Goal: Task Accomplishment & Management: Manage account settings

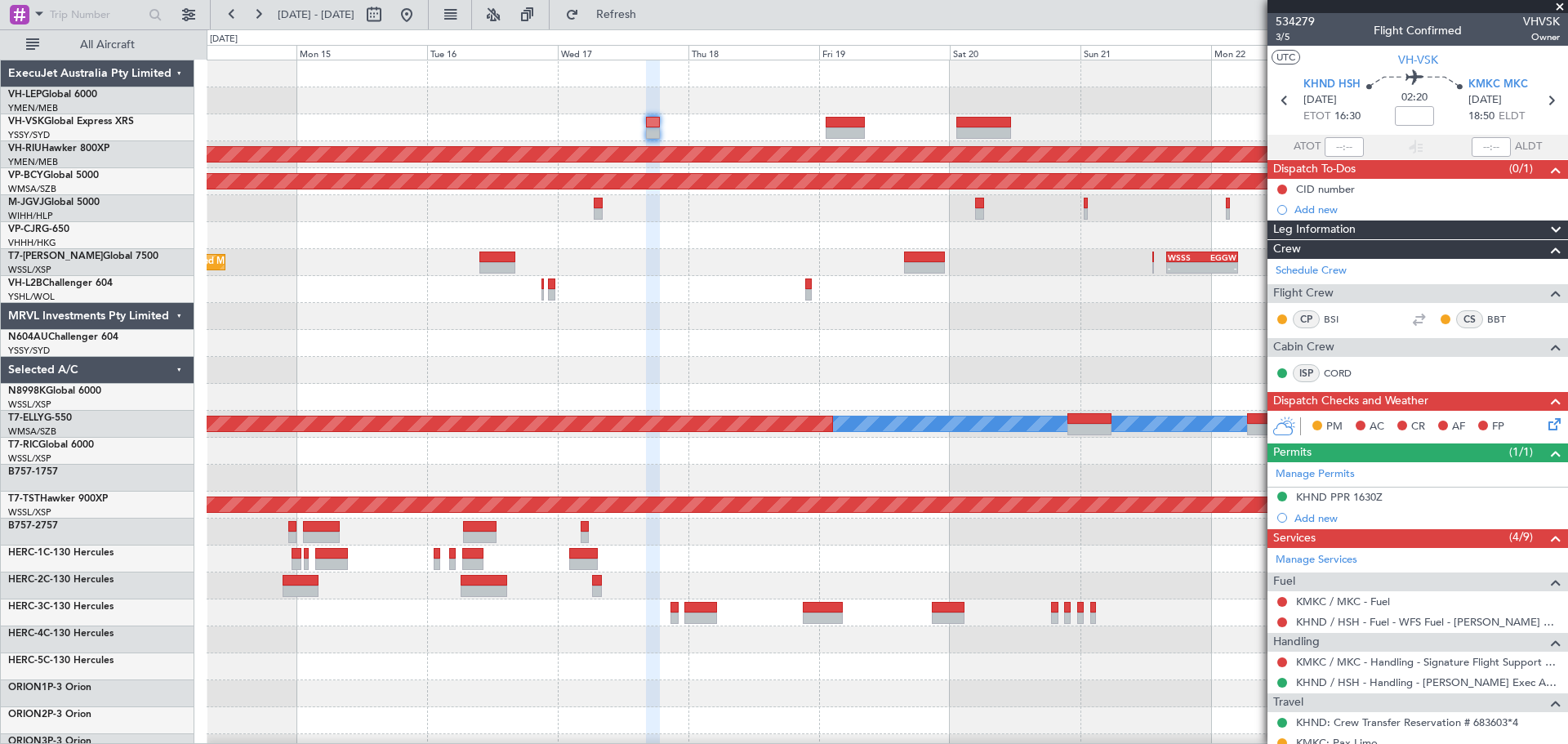
scroll to position [569, 0]
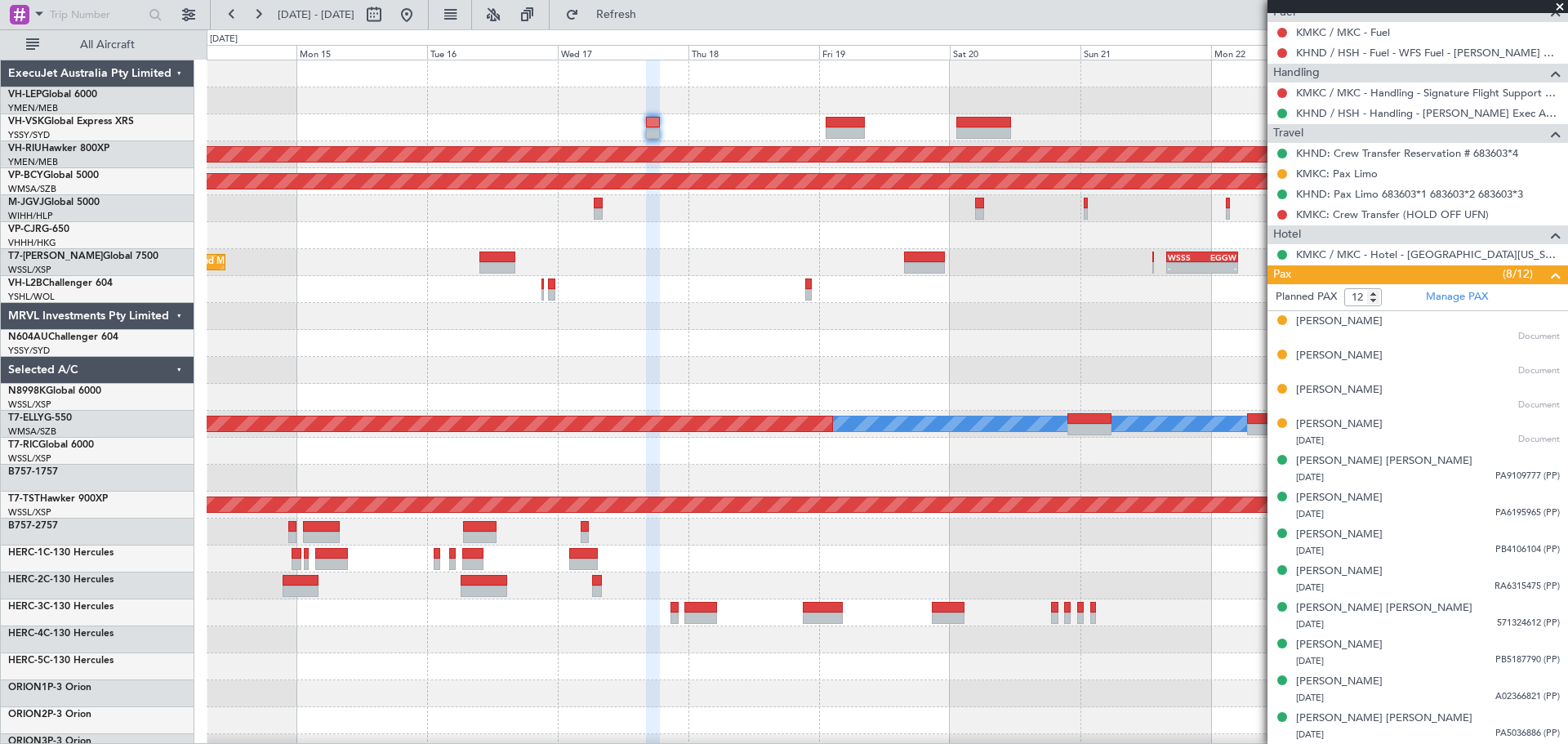
click at [1559, 5] on span at bounding box center [1560, 7] width 16 height 14
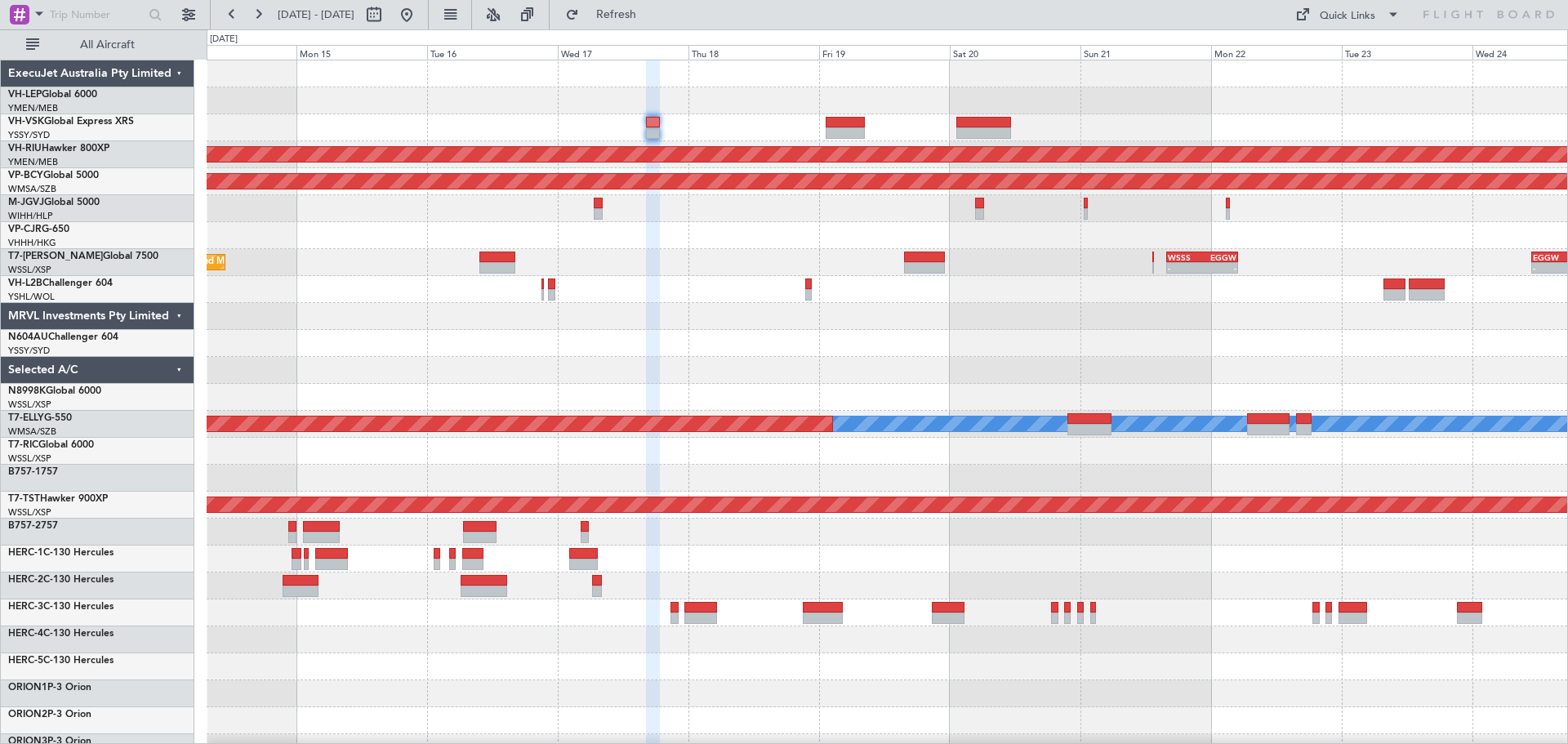
type input "0"
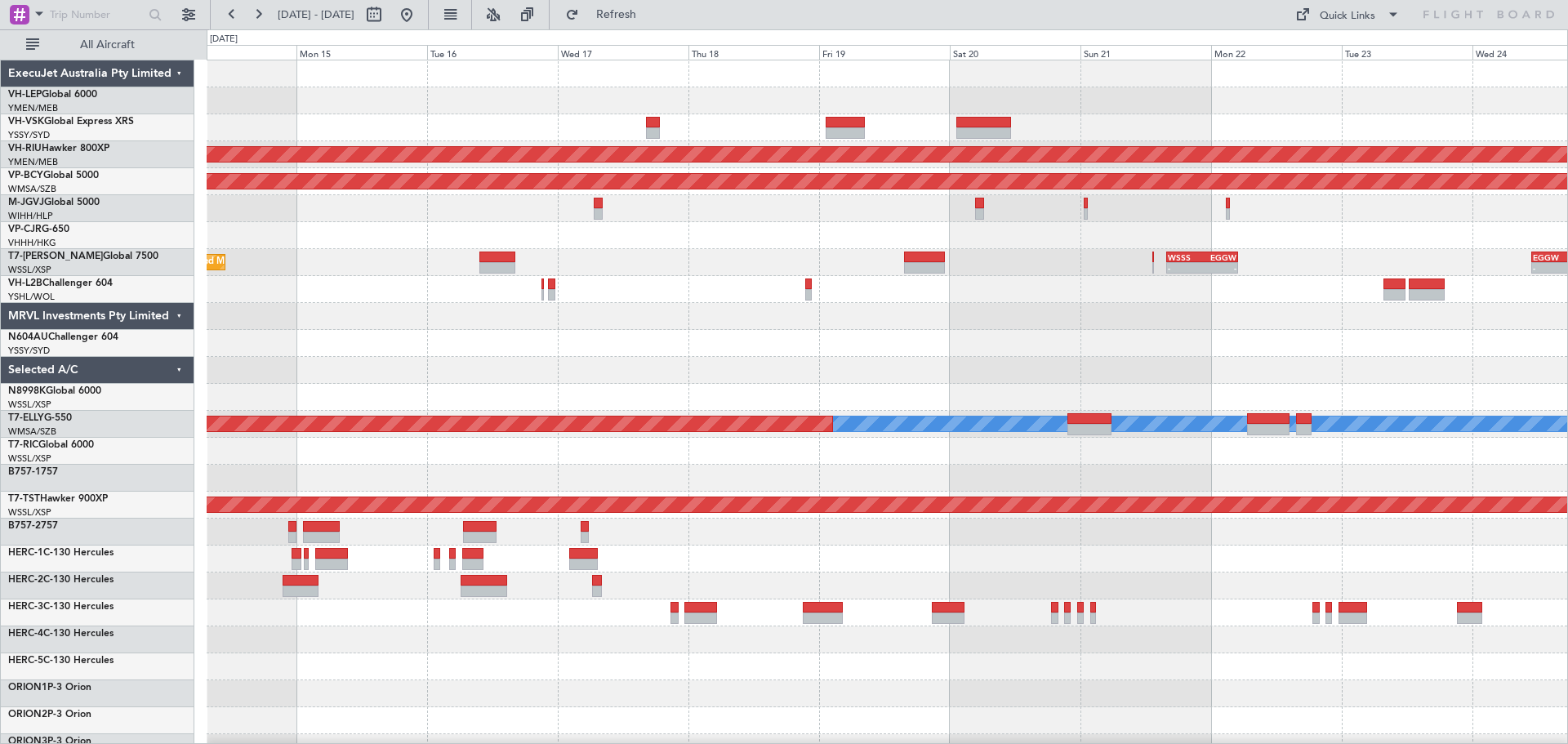
scroll to position [0, 0]
click at [737, 304] on div "Unplanned Maint Sydney ([PERSON_NAME] Intl) Planned Maint [GEOGRAPHIC_DATA] ([G…" at bounding box center [887, 505] width 1361 height 889
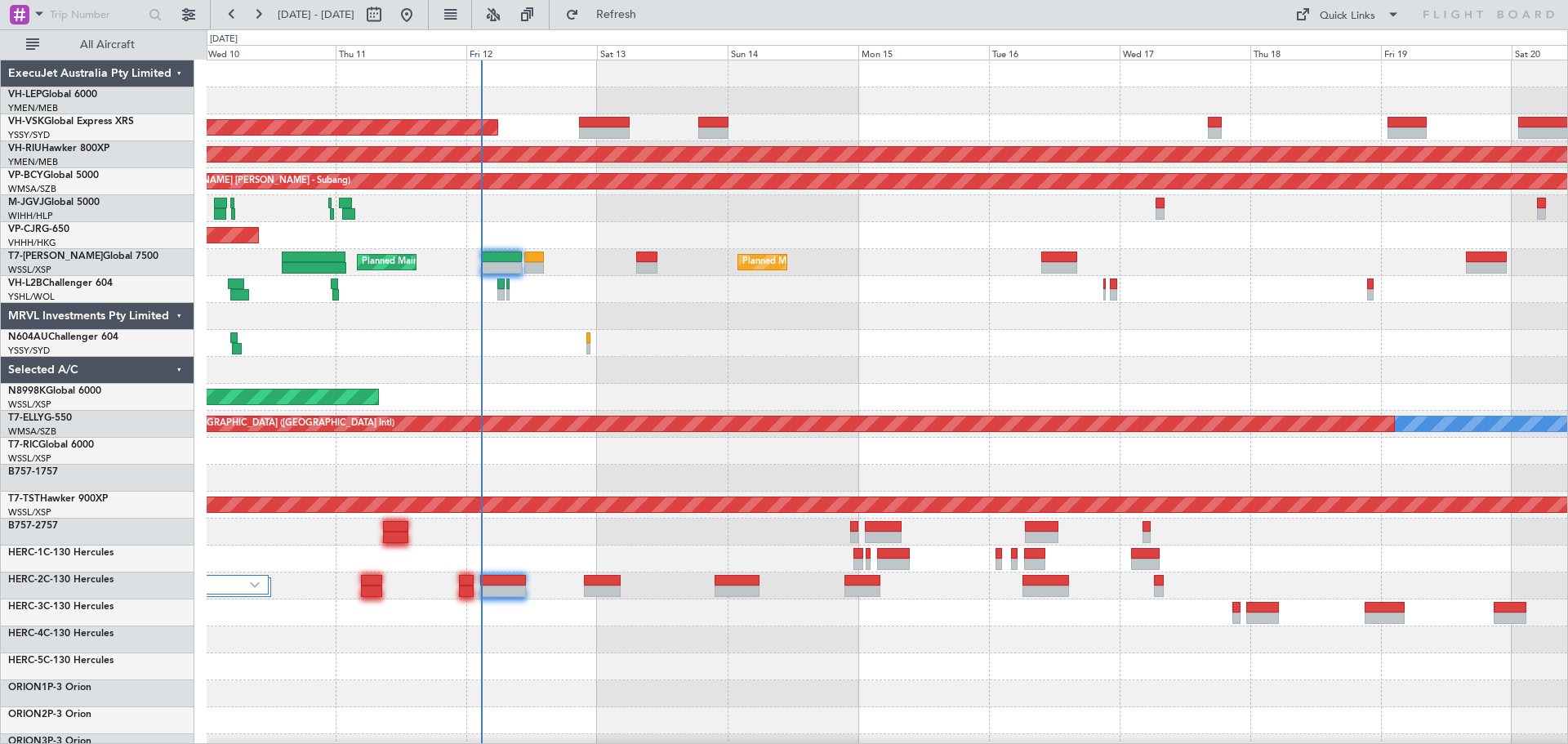
click at [851, 344] on div "Unplanned Maint Wichita (Wichita Mid-continent) Unplanned Maint Sydney ([PERSON…" at bounding box center [887, 505] width 1361 height 889
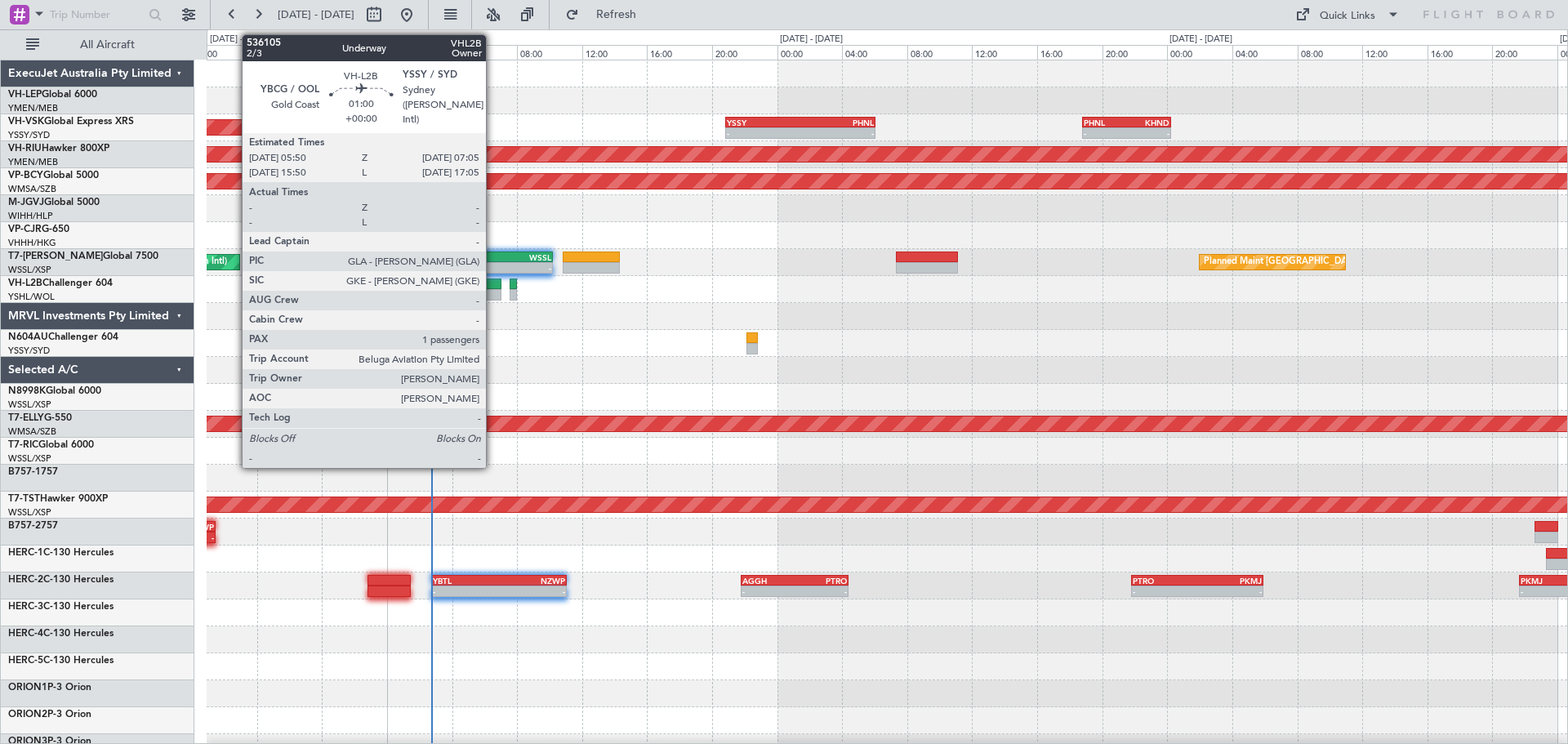
click at [493, 285] on div at bounding box center [491, 284] width 20 height 12
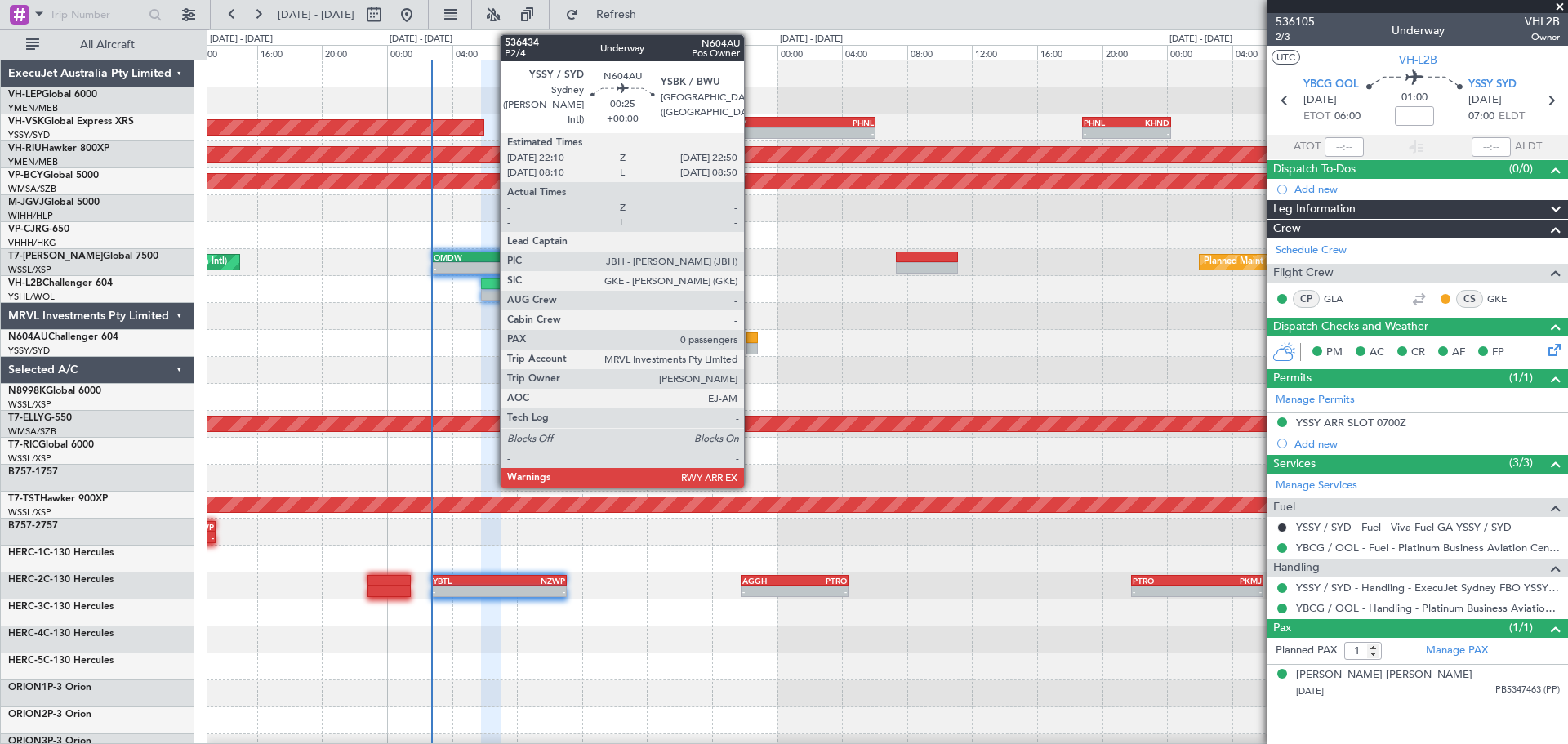
click at [751, 340] on div at bounding box center [753, 338] width 12 height 12
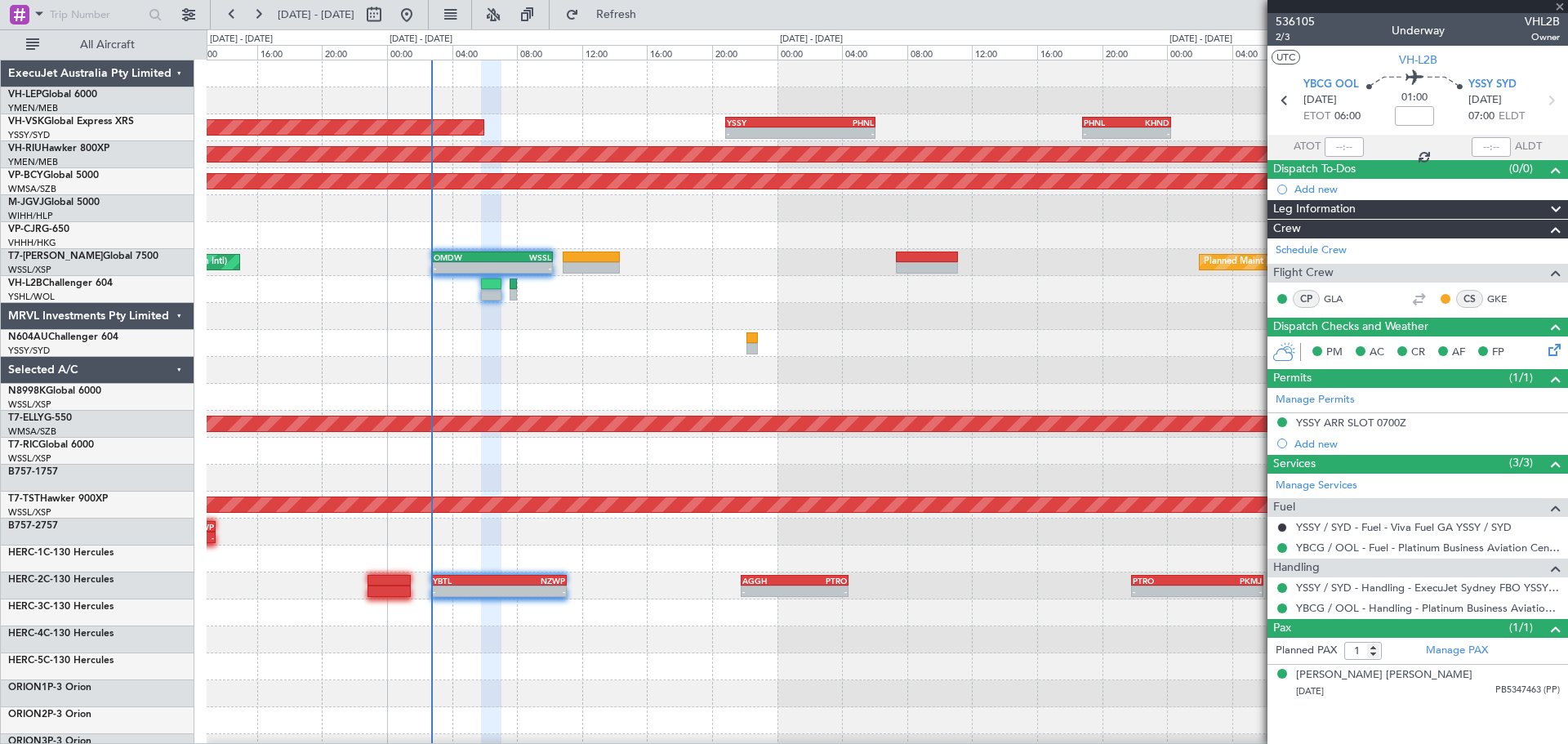
type input "0"
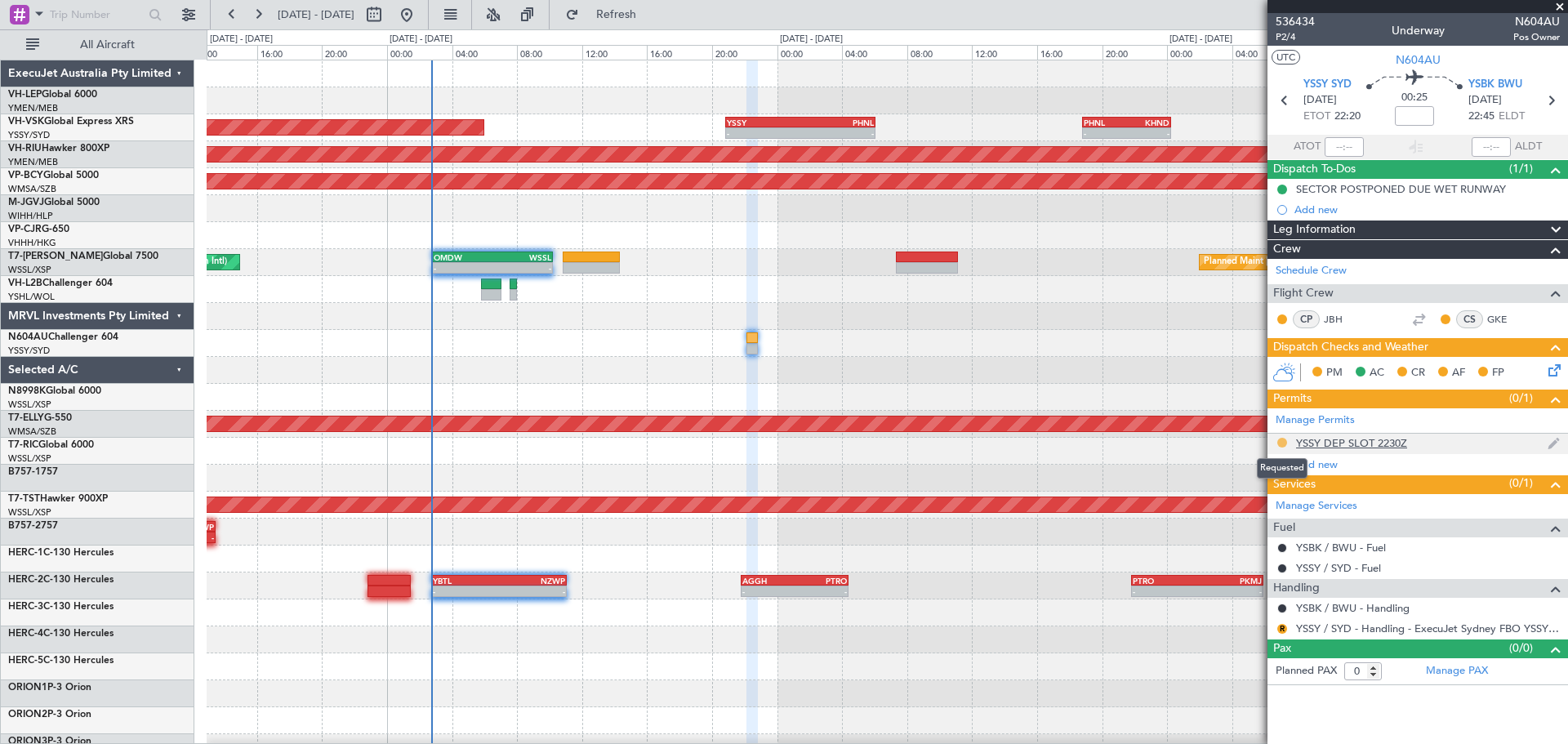
click at [1282, 439] on button at bounding box center [1283, 443] width 10 height 10
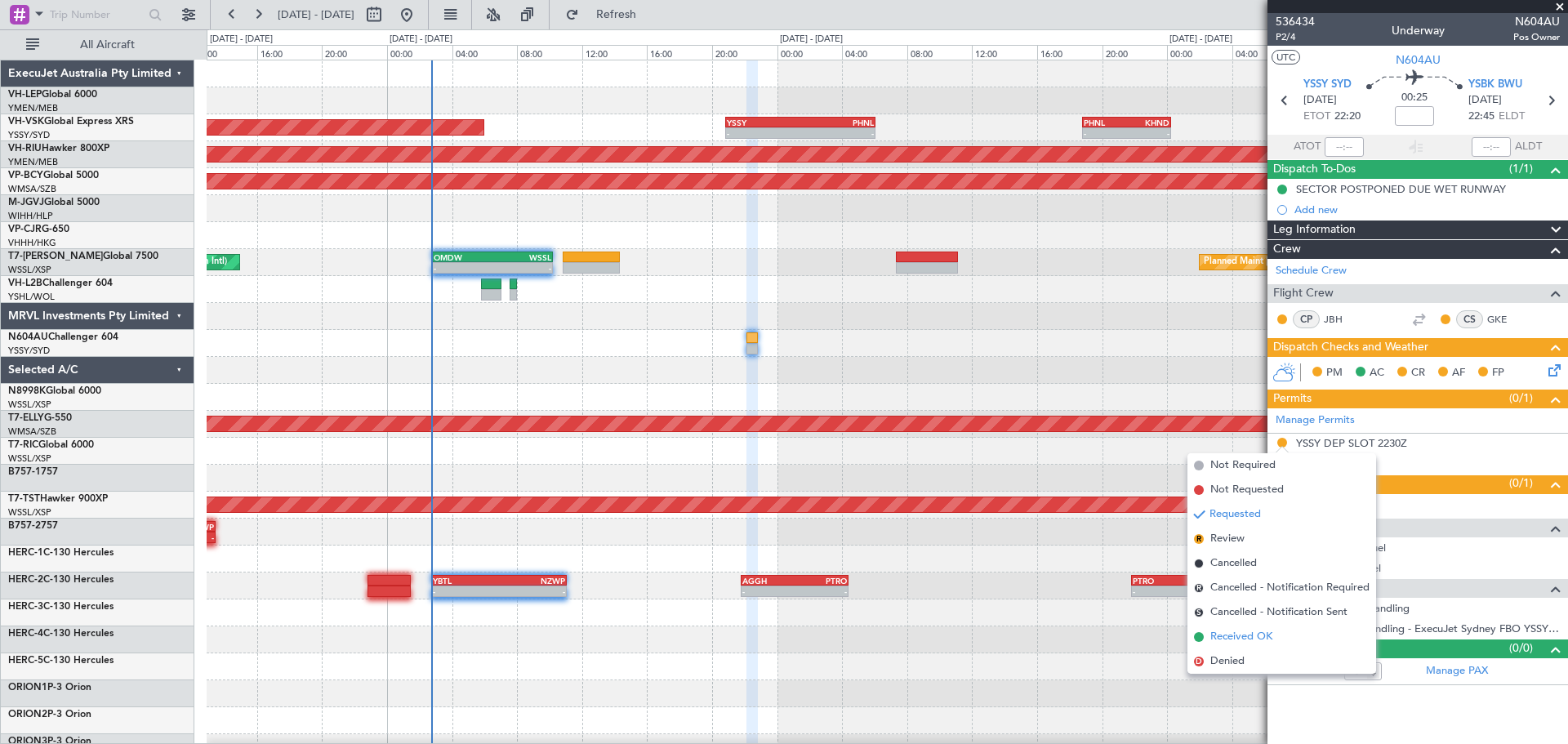
click at [1230, 638] on span "Received OK" at bounding box center [1241, 636] width 62 height 16
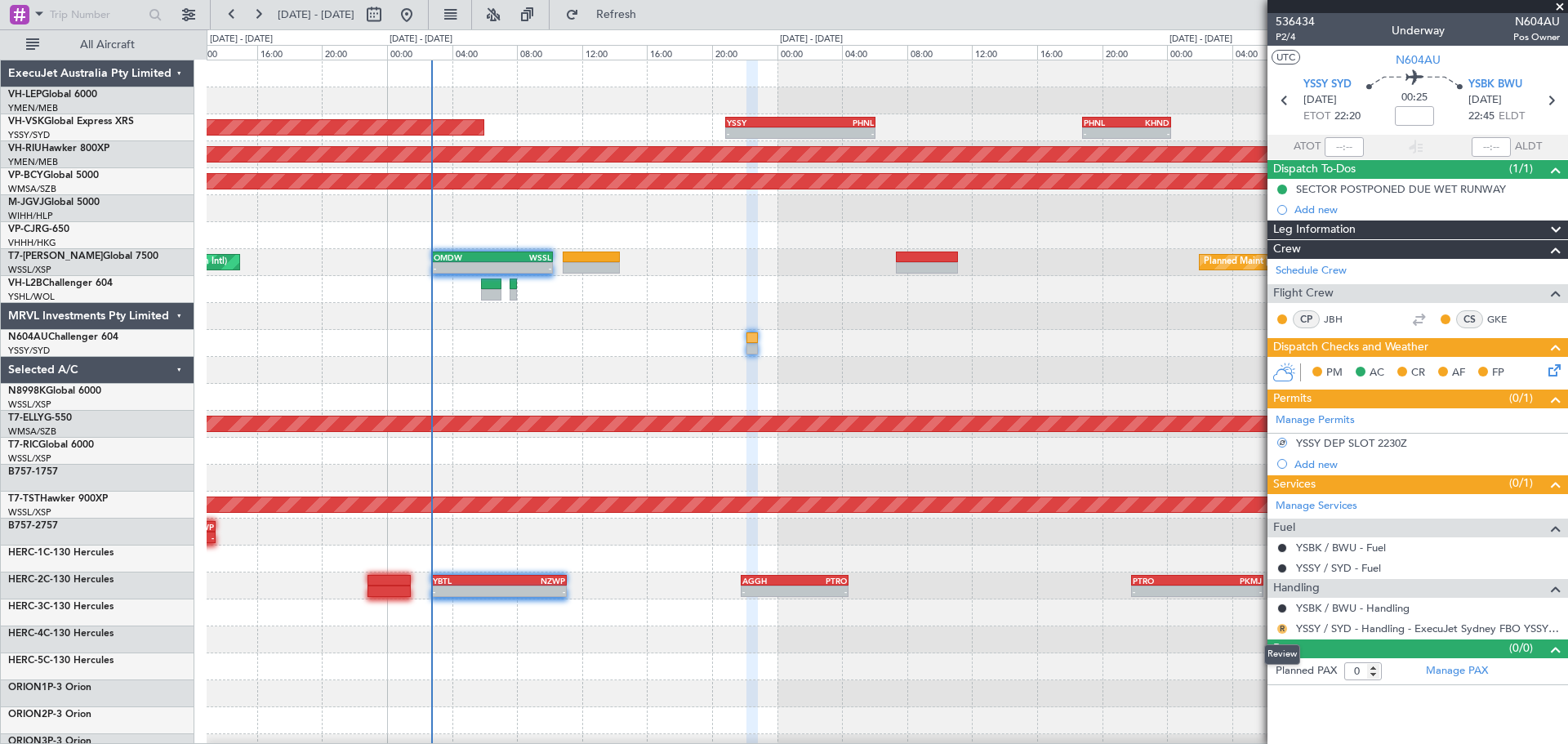
click at [1281, 629] on button "R" at bounding box center [1283, 629] width 10 height 10
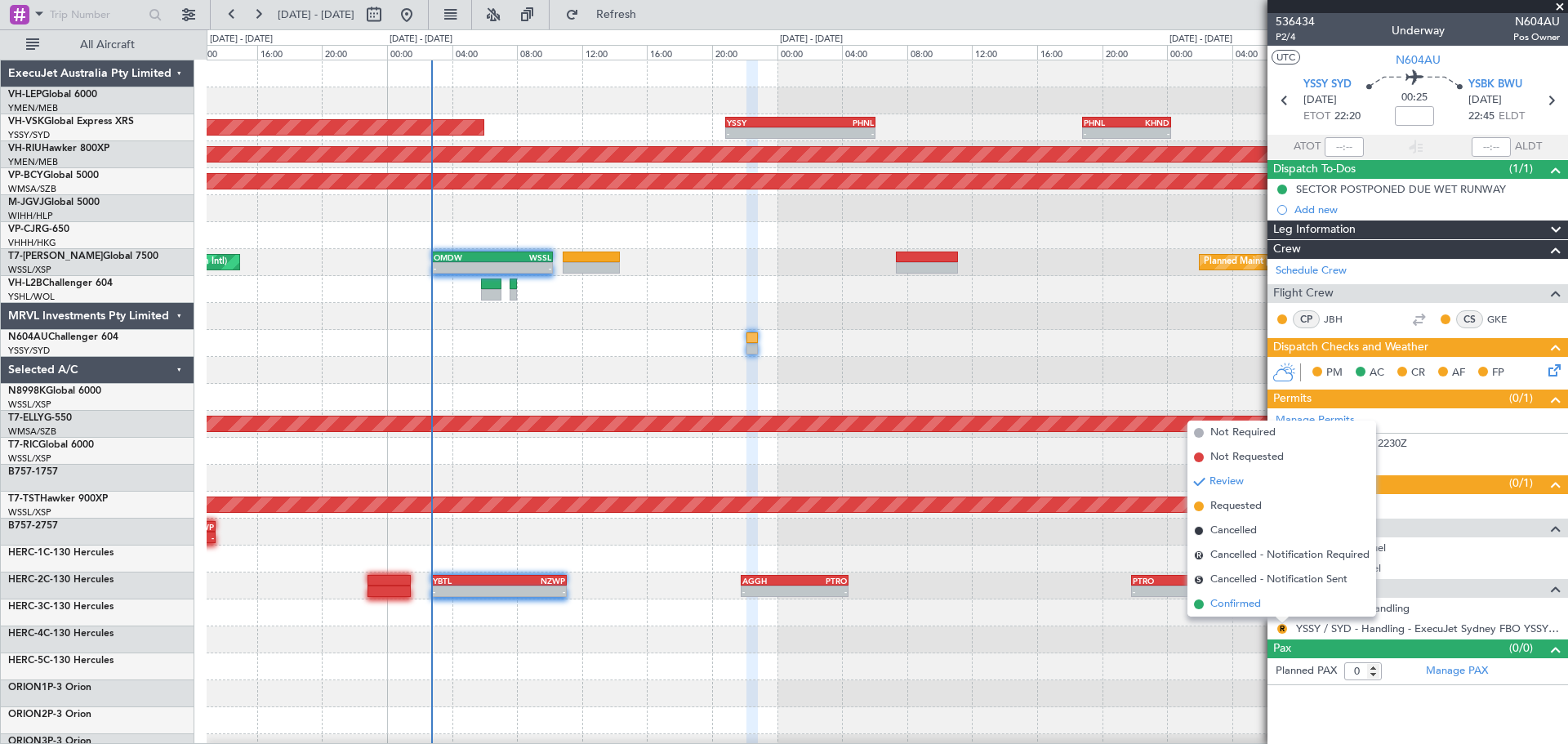
click at [1233, 606] on span "Confirmed" at bounding box center [1235, 603] width 51 height 16
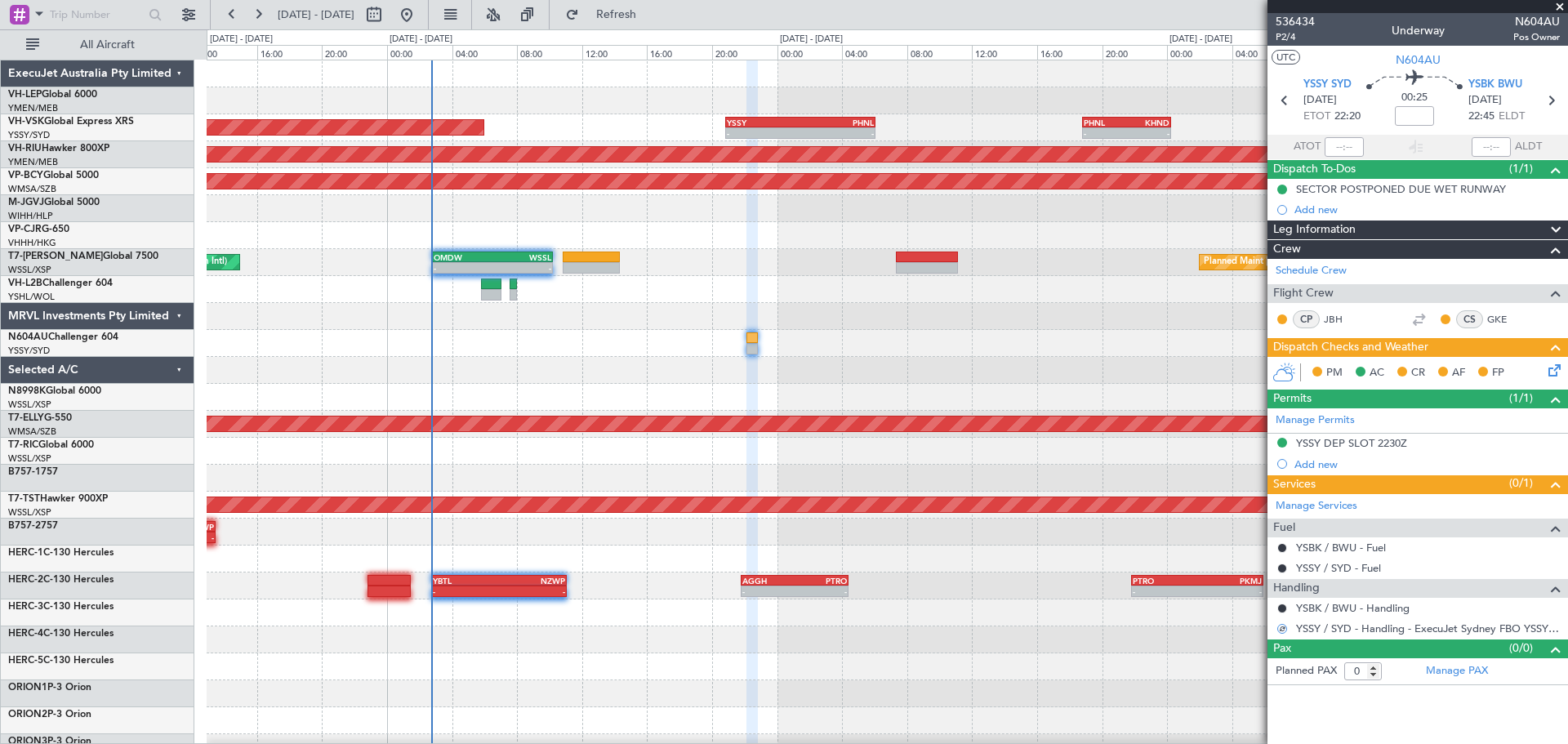
click at [1552, 363] on icon at bounding box center [1552, 368] width 13 height 13
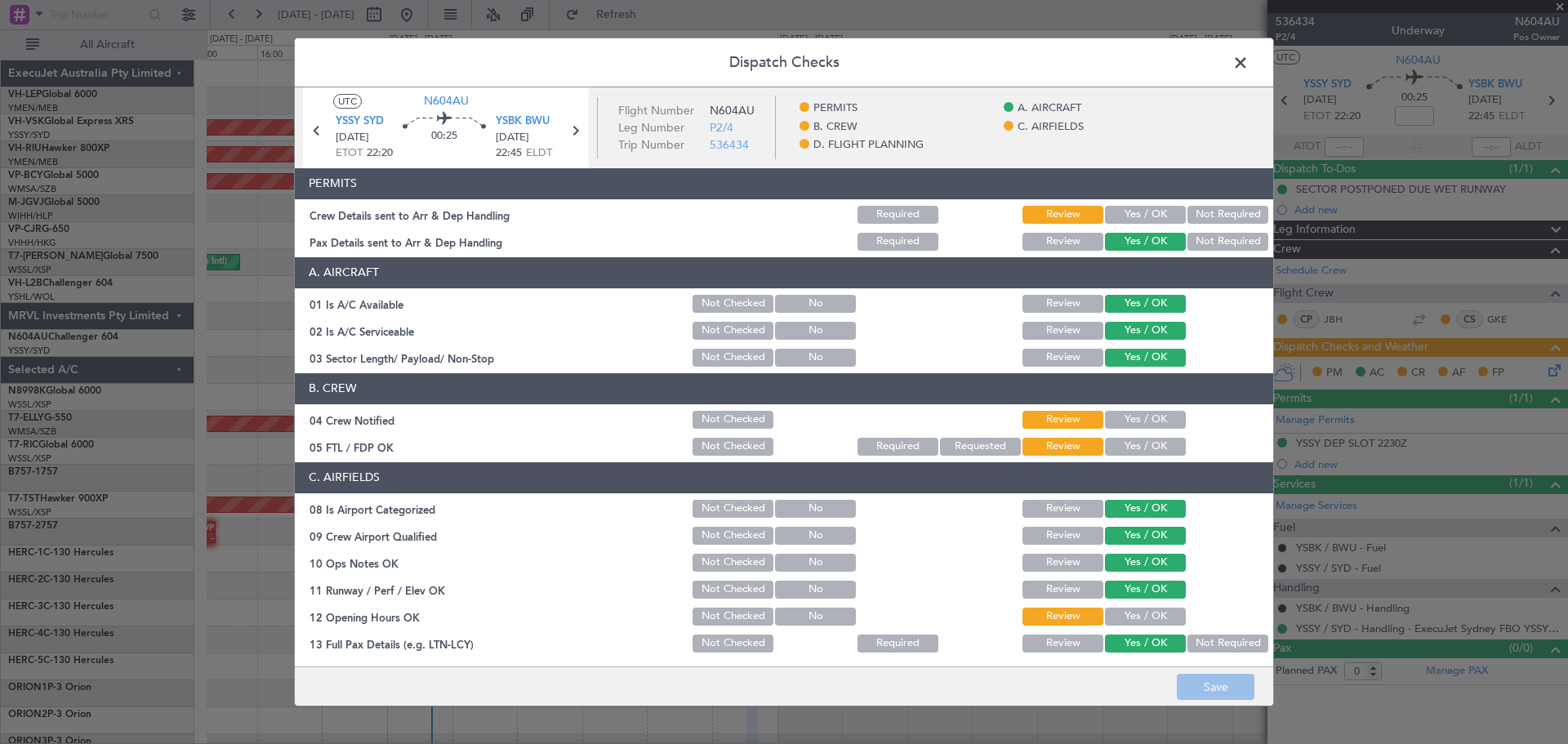
click at [1132, 217] on button "Yes / OK" at bounding box center [1145, 214] width 81 height 18
click at [1132, 416] on button "Yes / OK" at bounding box center [1145, 419] width 81 height 18
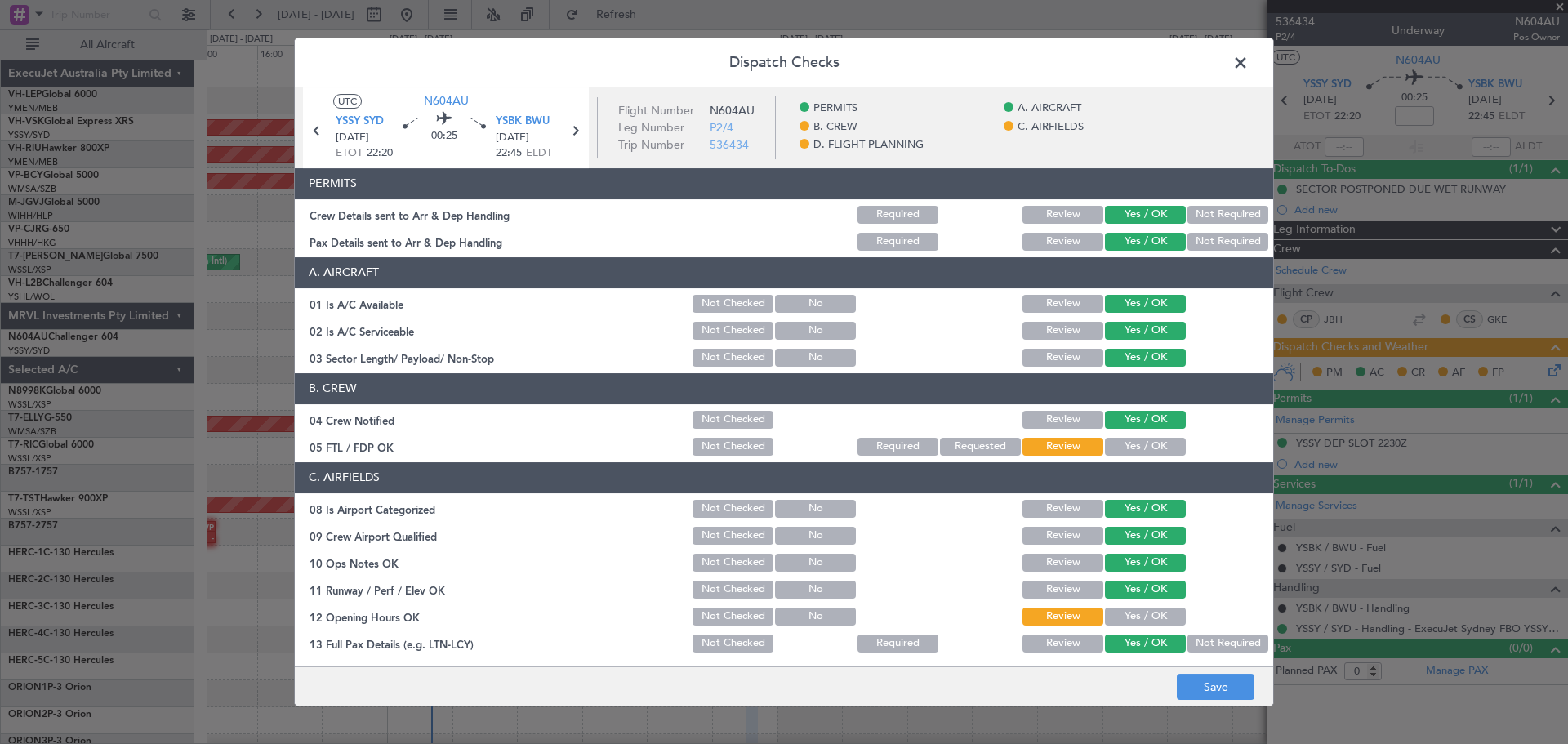
click at [1131, 444] on button "Yes / OK" at bounding box center [1145, 446] width 81 height 18
click at [1106, 616] on button "Yes / OK" at bounding box center [1145, 616] width 81 height 18
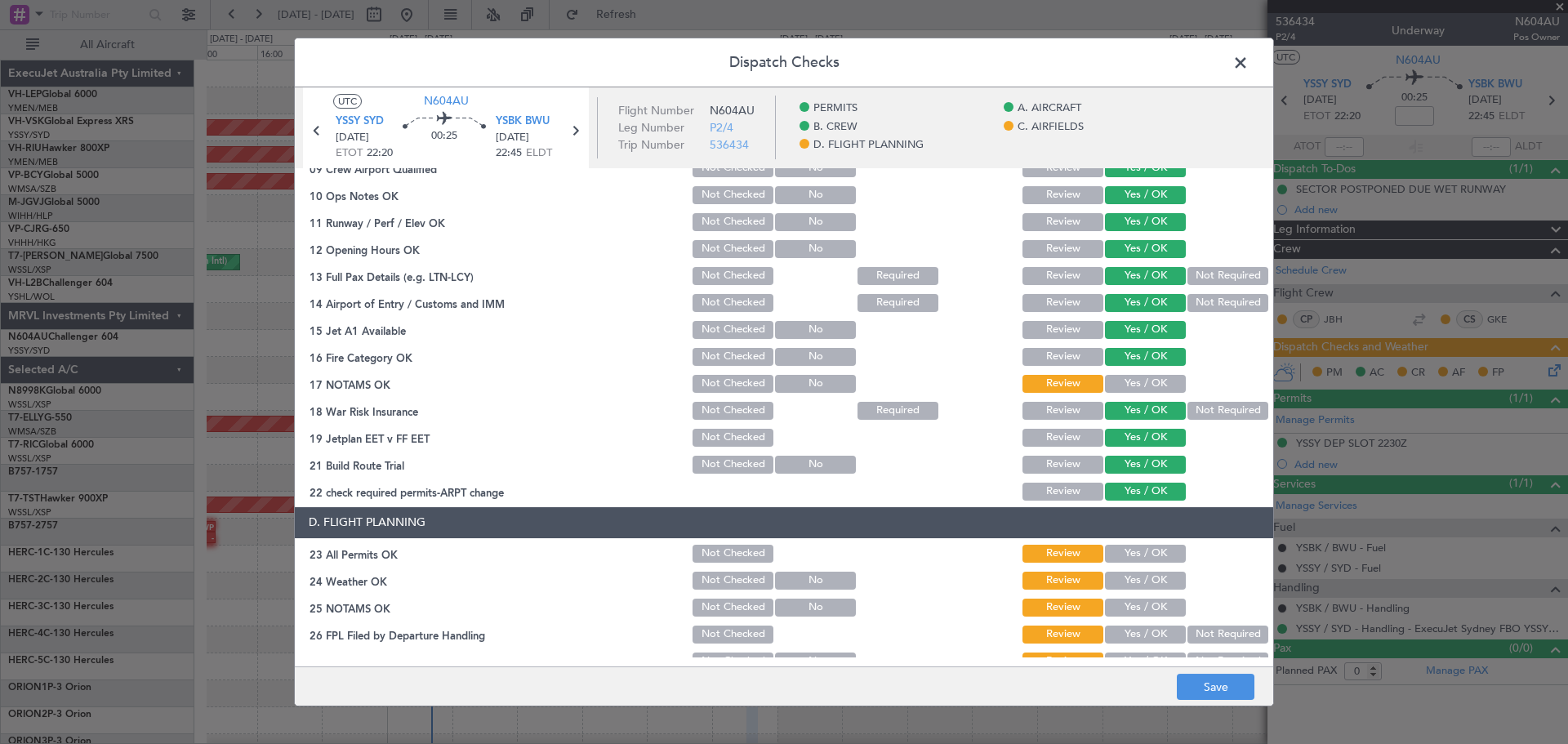
scroll to position [408, 0]
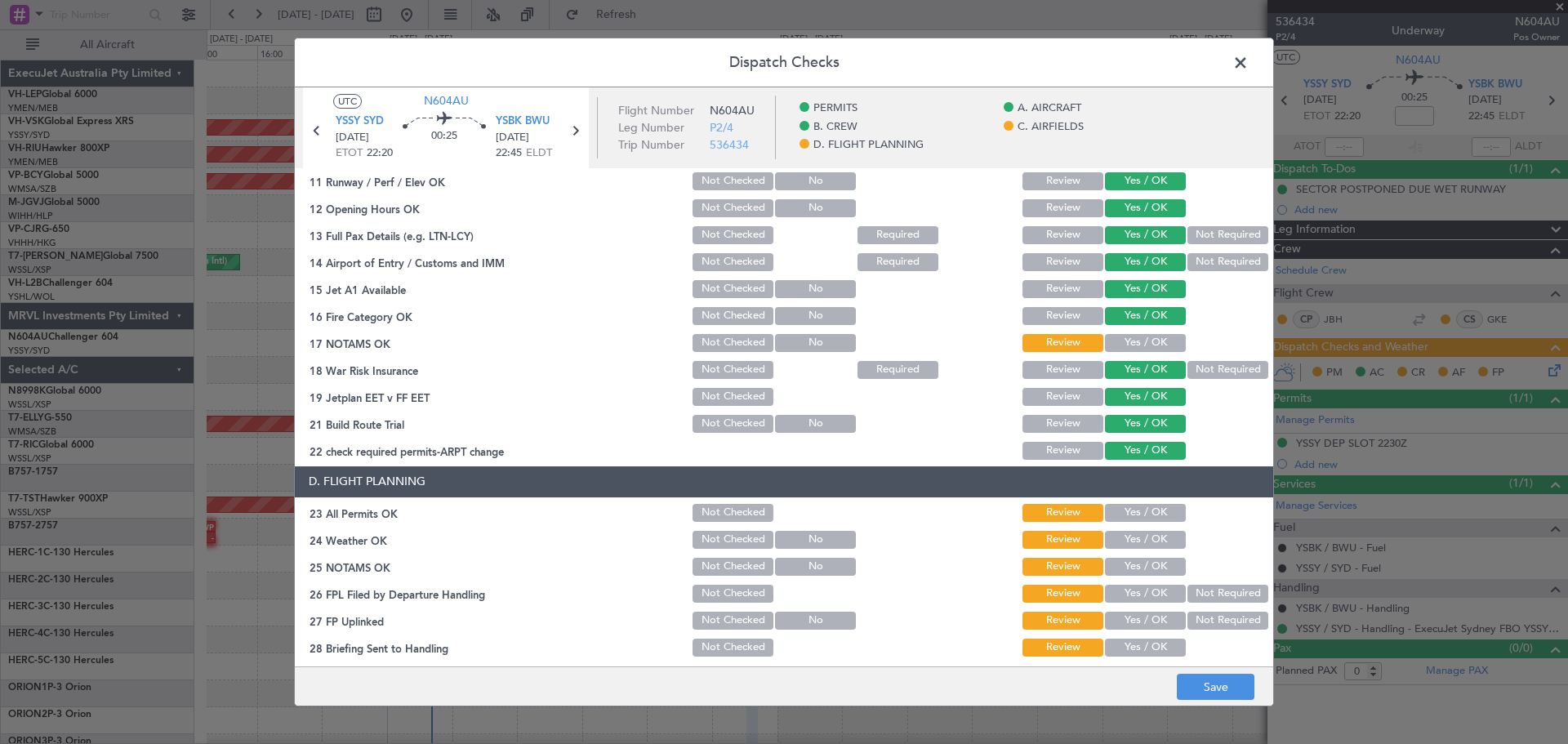
click at [1126, 340] on button "Yes / OK" at bounding box center [1145, 343] width 81 height 18
click at [1128, 512] on button "Yes / OK" at bounding box center [1145, 512] width 81 height 18
click at [1126, 545] on button "Yes / OK" at bounding box center [1145, 539] width 81 height 18
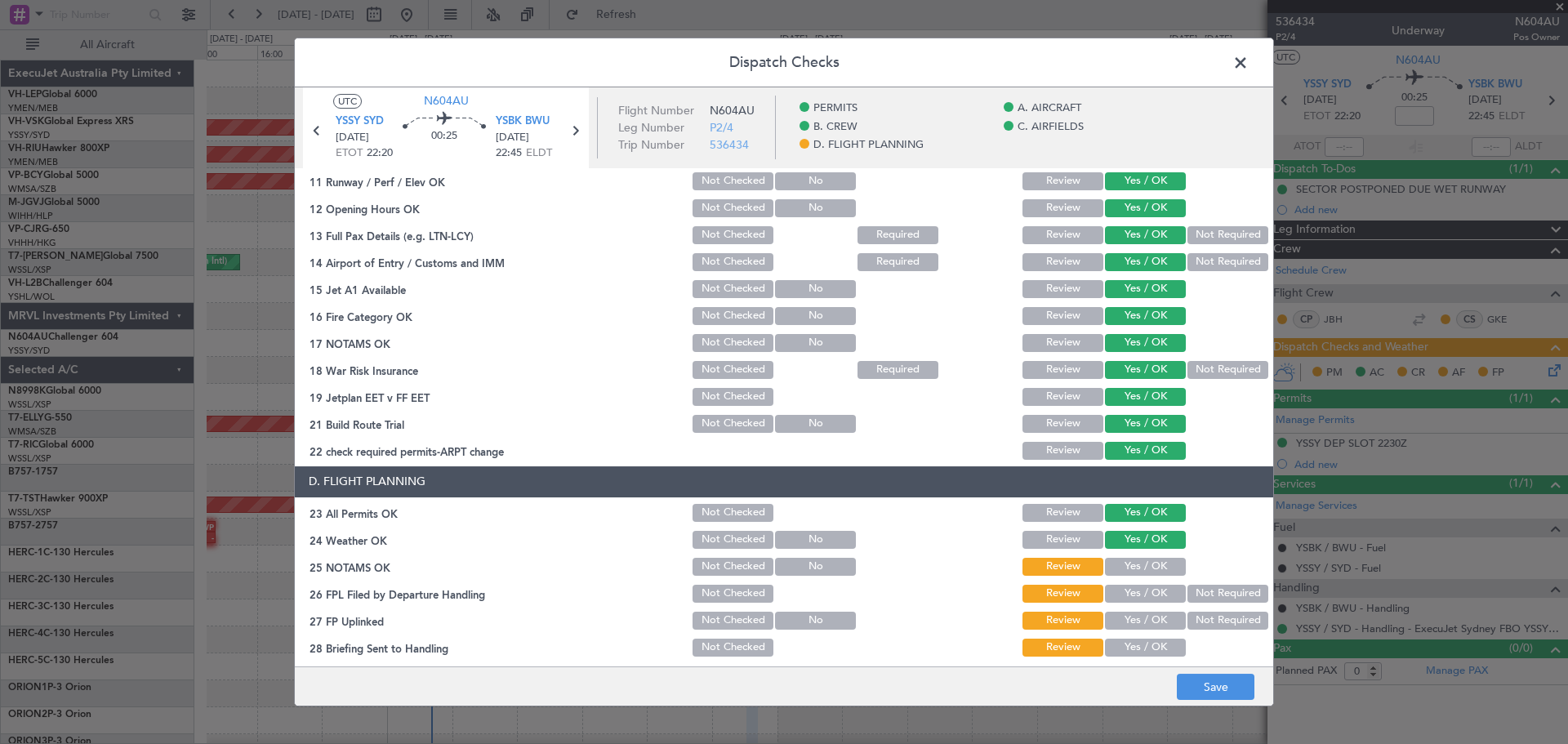
click at [1128, 566] on button "Yes / OK" at bounding box center [1145, 566] width 81 height 18
click at [1192, 587] on button "Not Required" at bounding box center [1228, 593] width 81 height 18
click at [1197, 624] on button "Not Required" at bounding box center [1228, 619] width 81 height 18
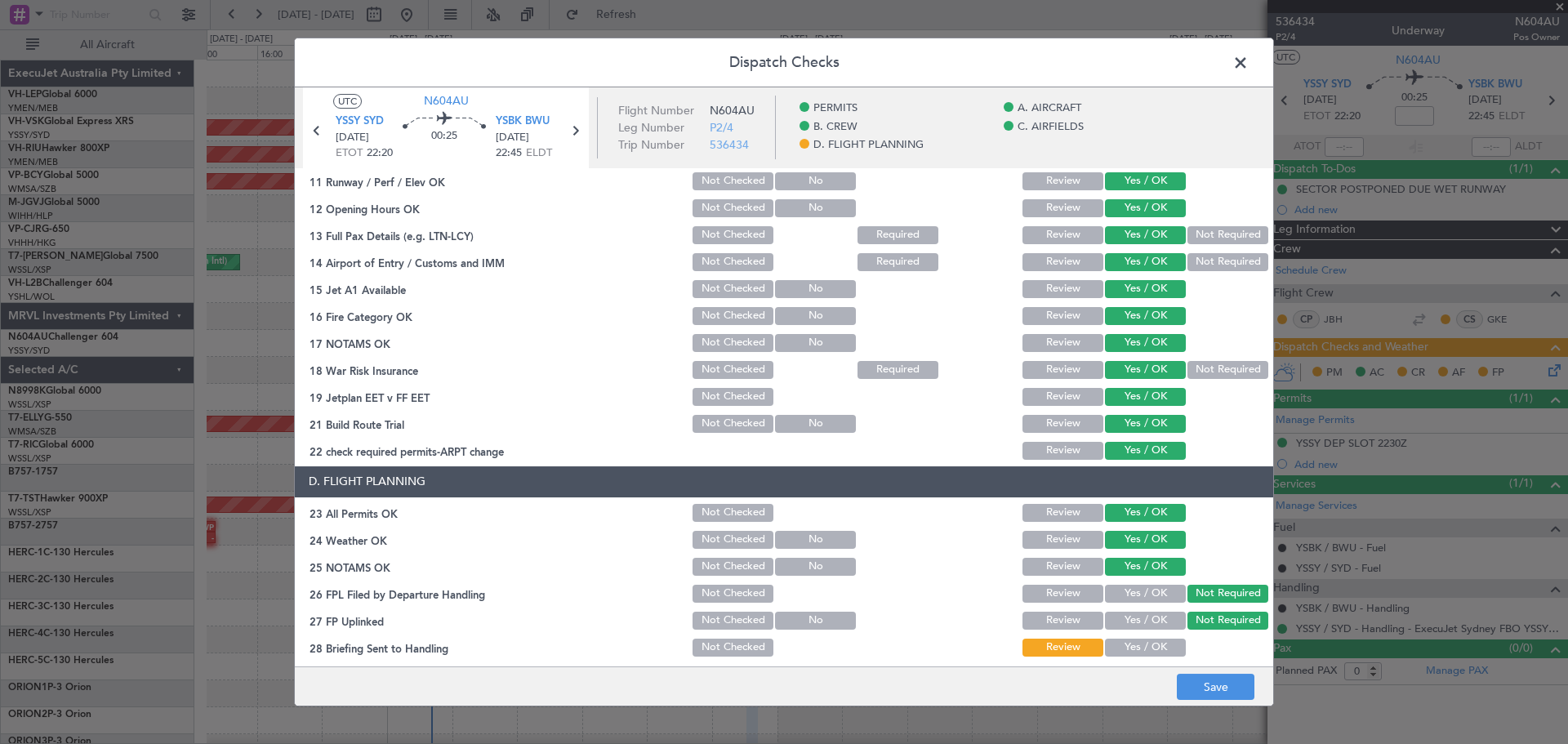
scroll to position [469, 0]
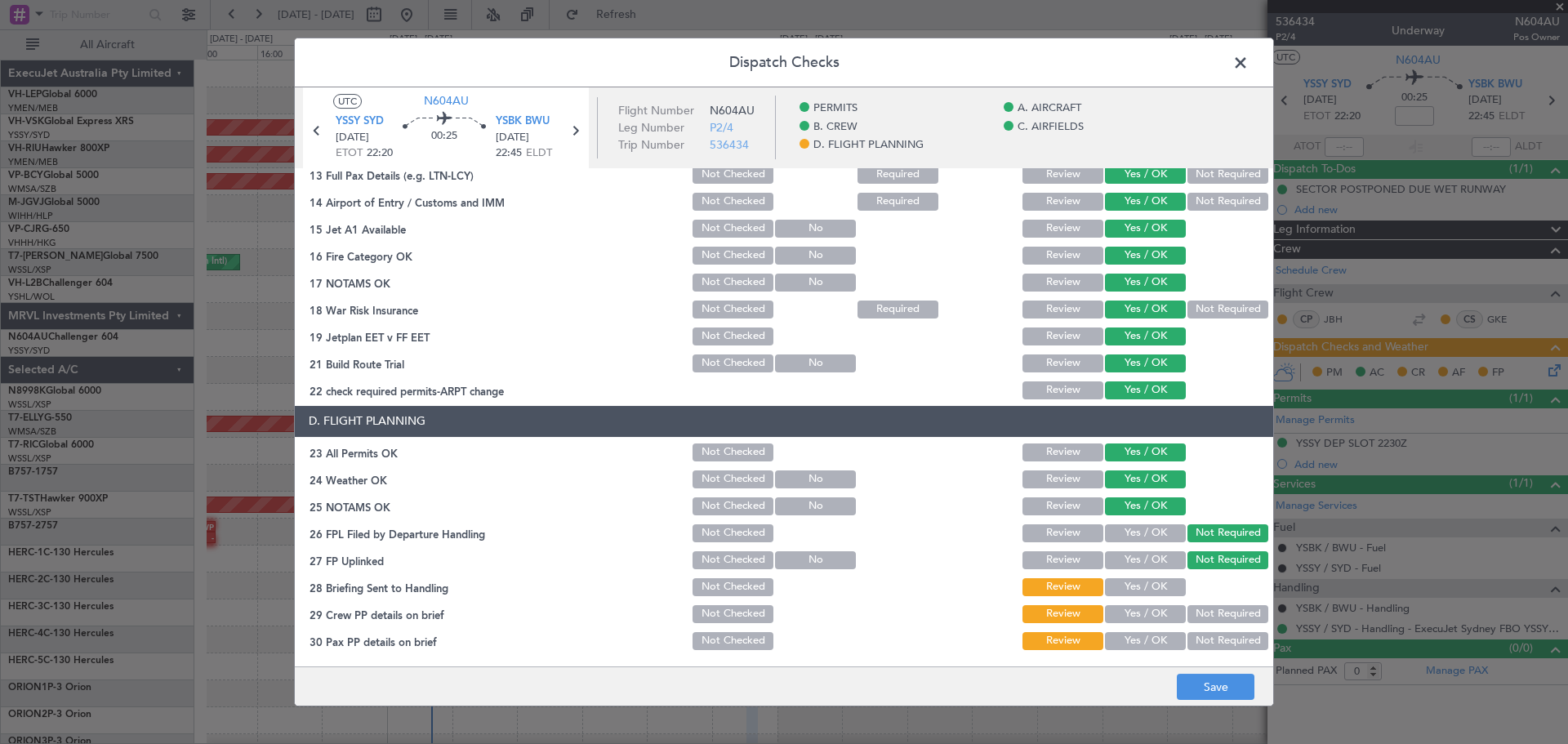
click at [1187, 608] on button "Not Required" at bounding box center [1228, 614] width 81 height 18
click at [1198, 644] on button "Not Required" at bounding box center [1228, 640] width 81 height 18
click at [1219, 691] on button "Save" at bounding box center [1216, 686] width 77 height 26
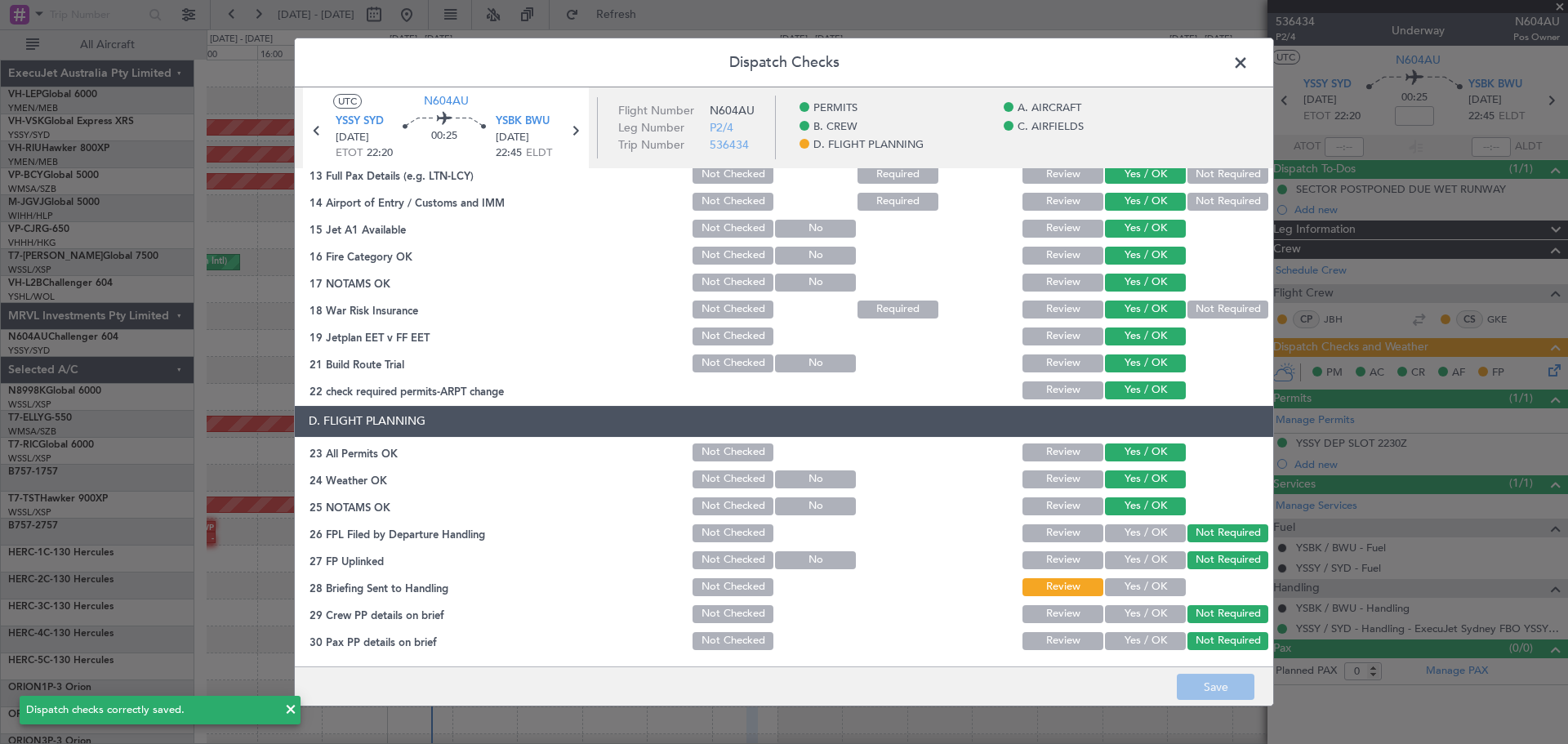
click at [1249, 61] on span at bounding box center [1249, 66] width 0 height 33
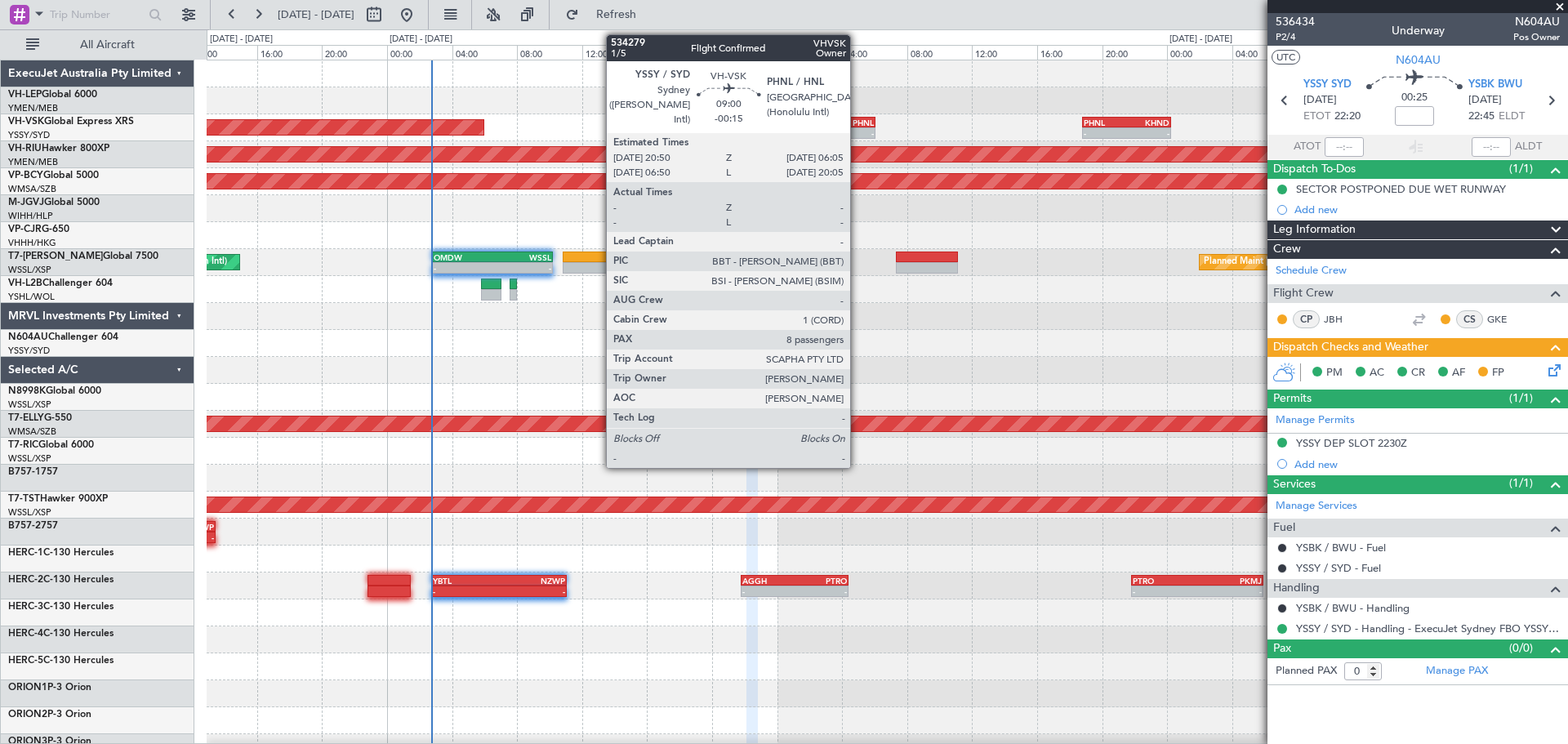
click at [857, 129] on div "-" at bounding box center [837, 133] width 73 height 10
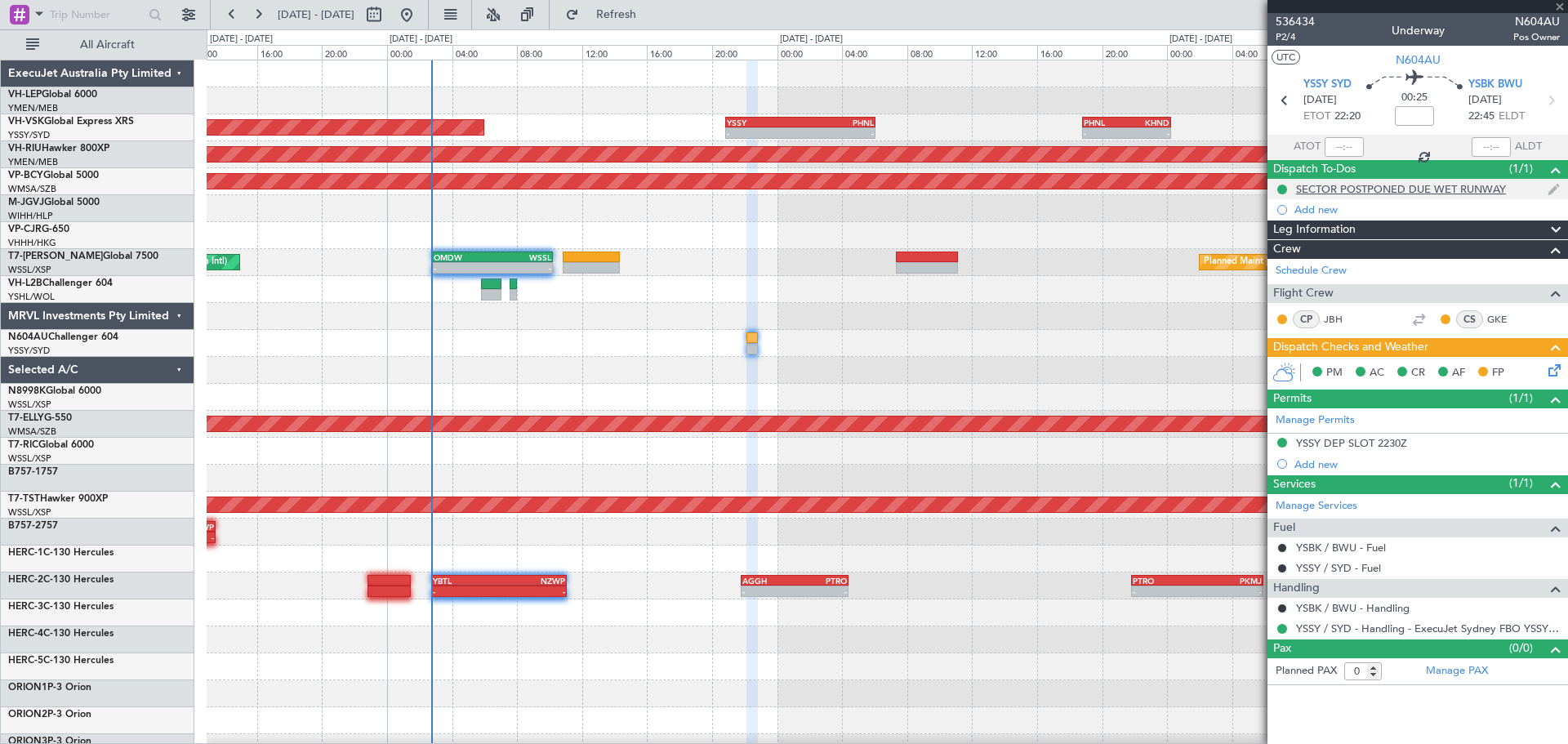
type input "-00:15"
type input "8"
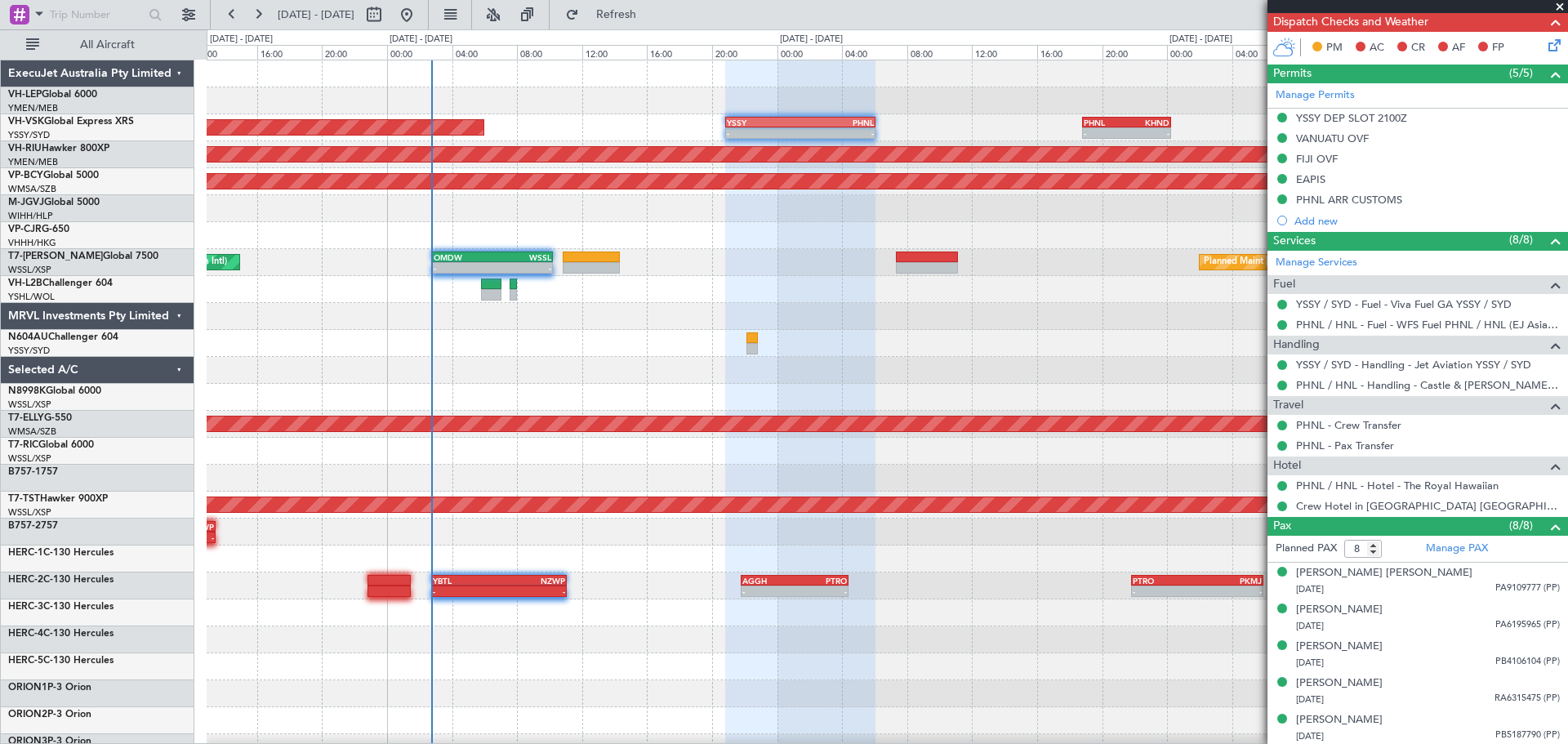
scroll to position [552, 0]
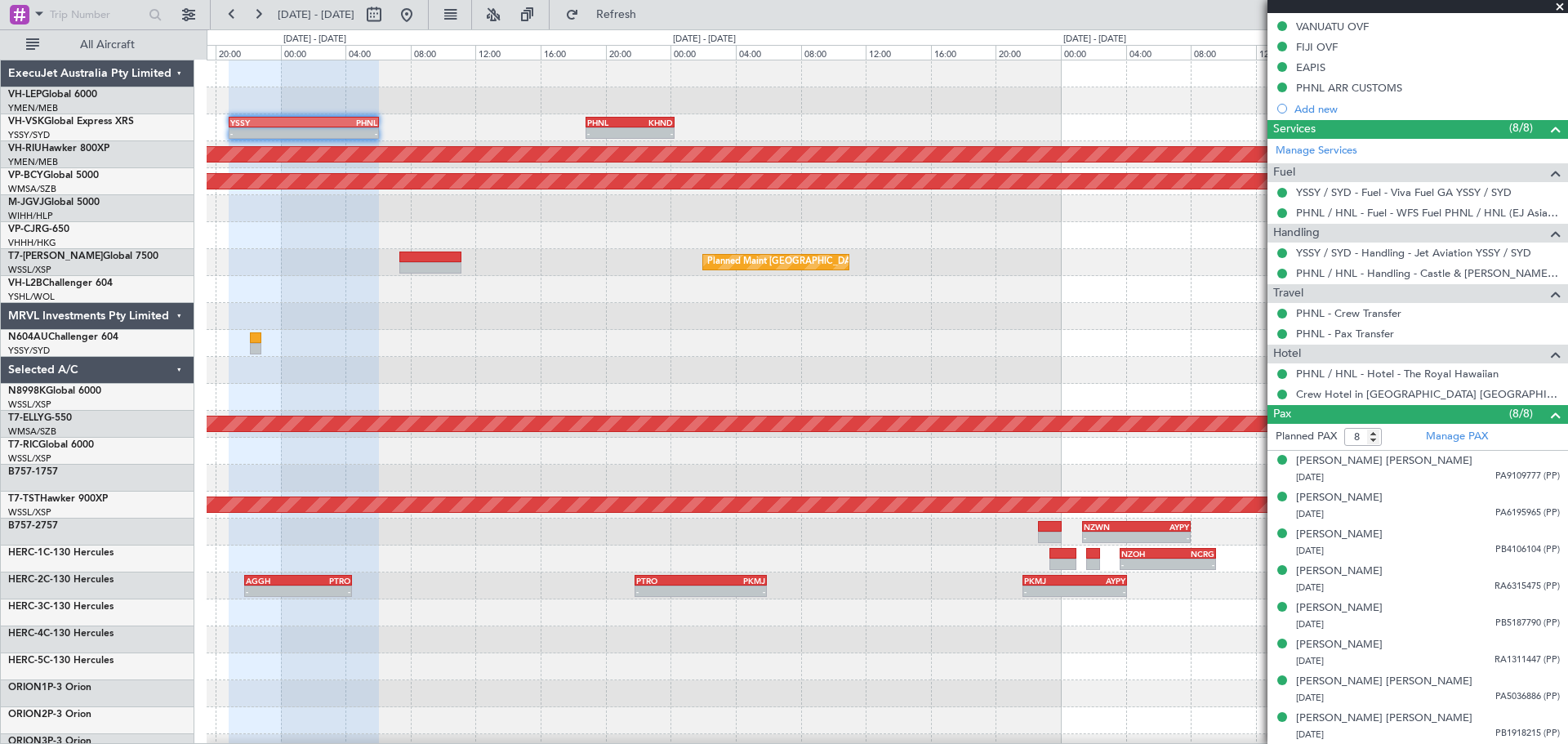
click at [402, 397] on div "- - YSSY 20:50 Z PHNL 06:05 Z - - PHNL 18:50 Z KHND 00:15 Z Unplanned Maint Syd…" at bounding box center [887, 505] width 1361 height 889
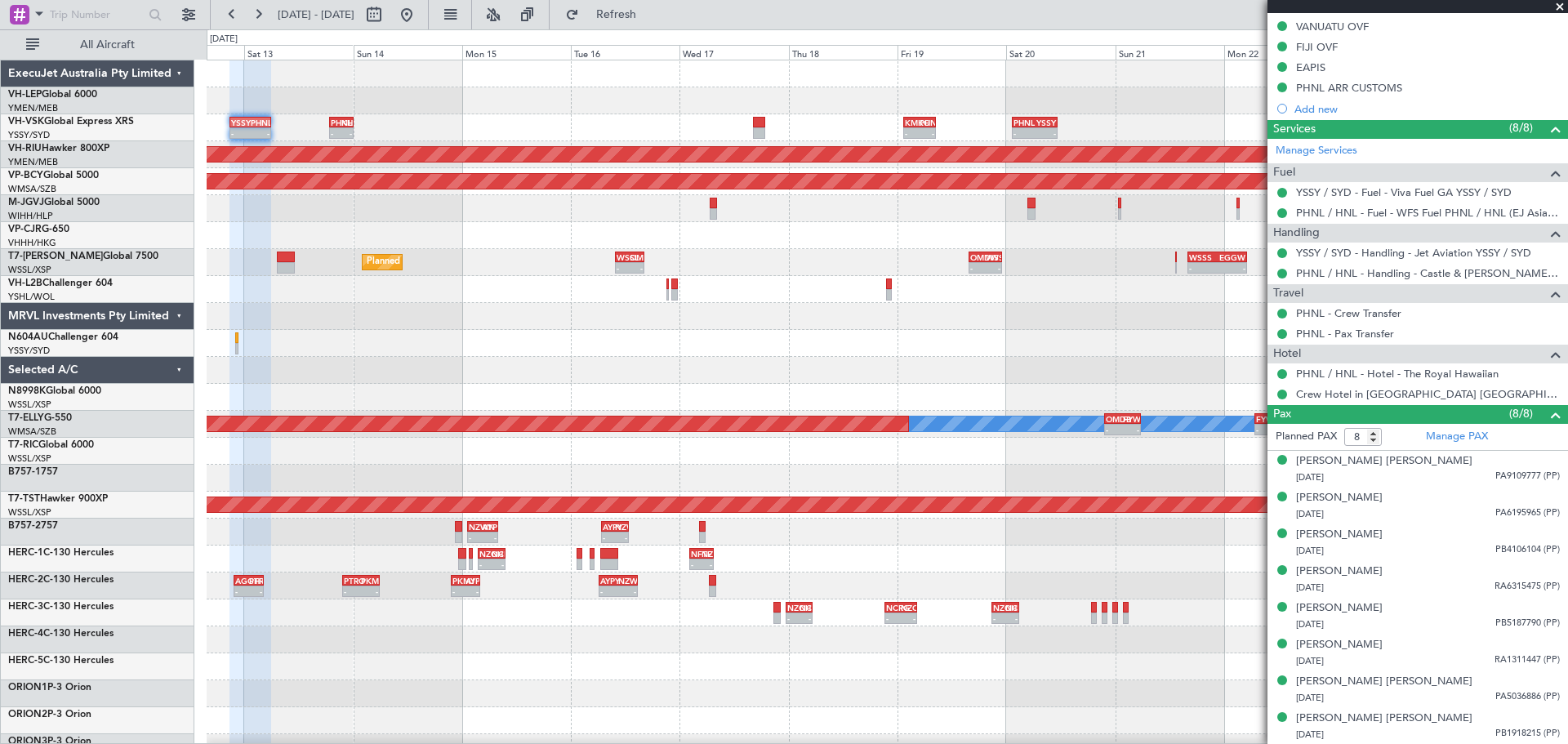
click at [610, 348] on div "- - YSSY 20:50 Z PHNL 06:05 Z - - PHNL 18:50 Z KHND 00:15 Z - - KMKC 01:20 Z PH…" at bounding box center [887, 505] width 1361 height 889
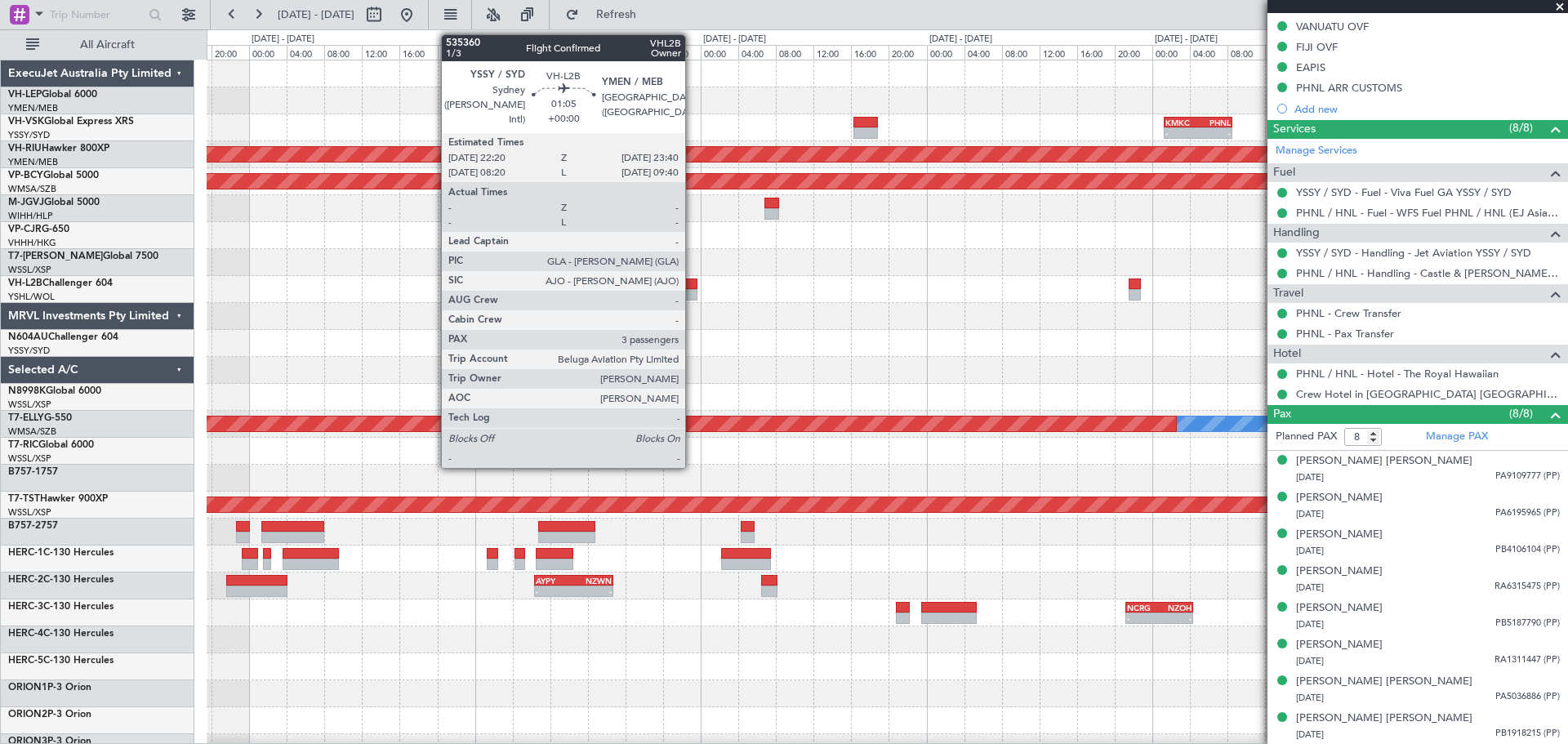
click at [693, 290] on div at bounding box center [691, 295] width 13 height 12
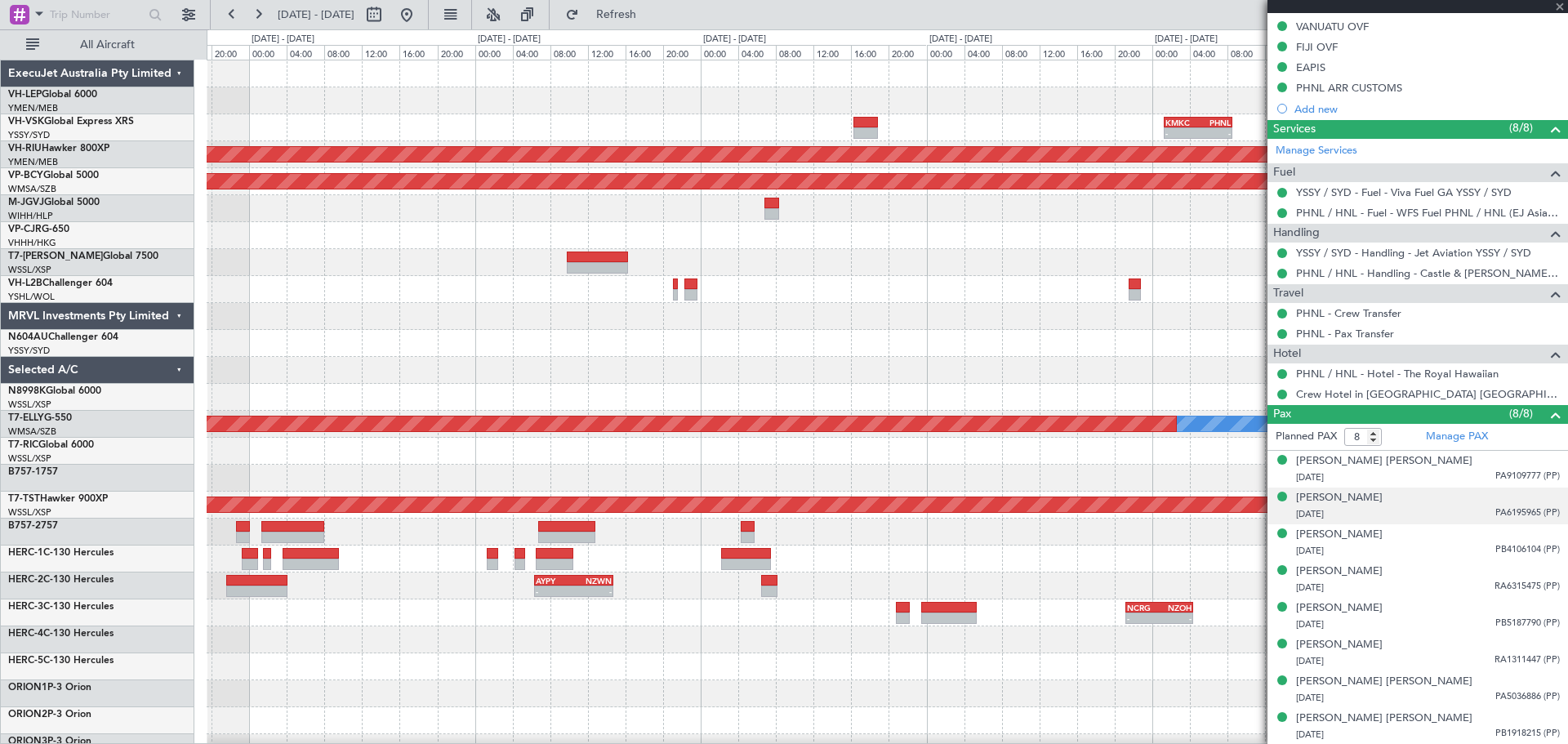
type input "3"
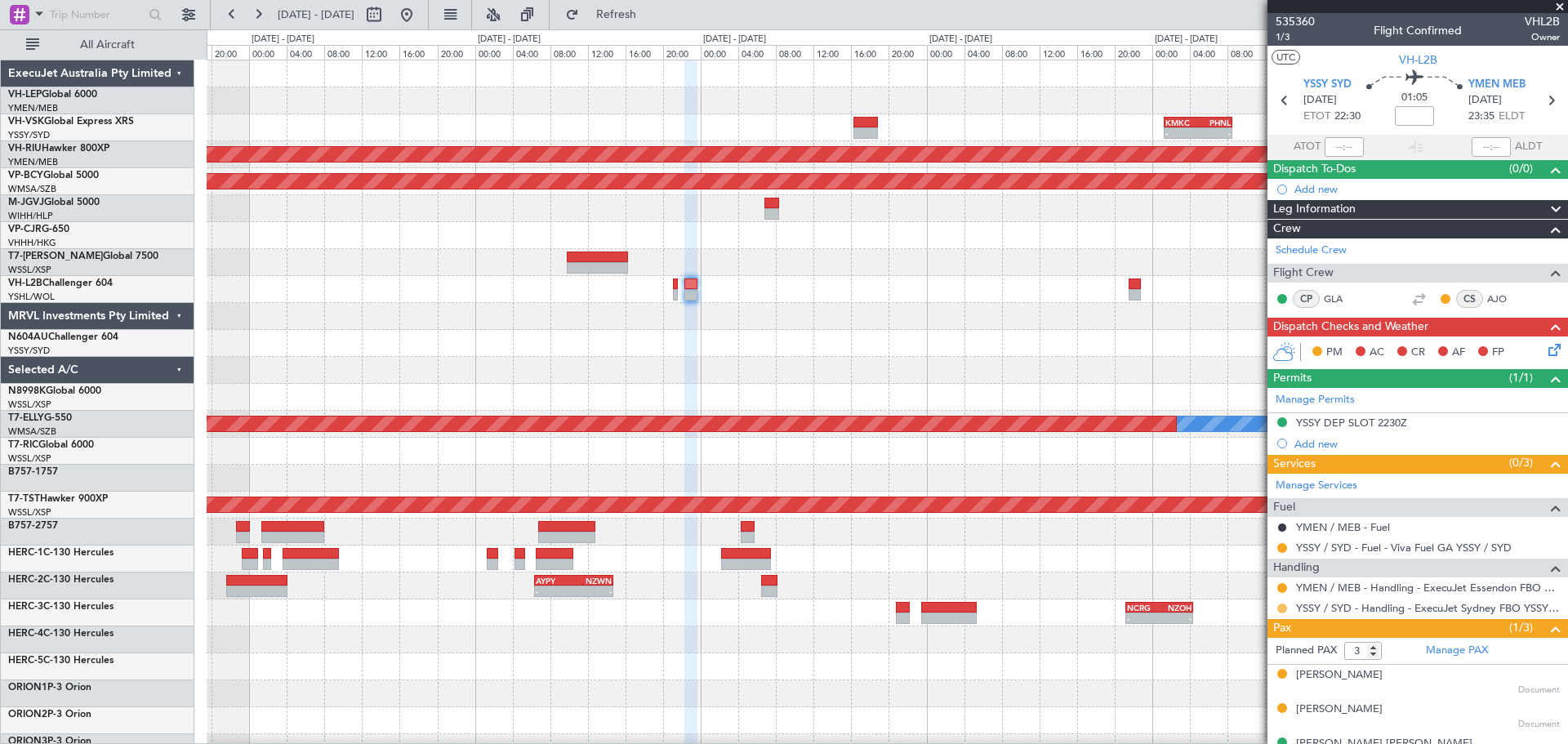
click at [1280, 607] on button at bounding box center [1283, 608] width 10 height 10
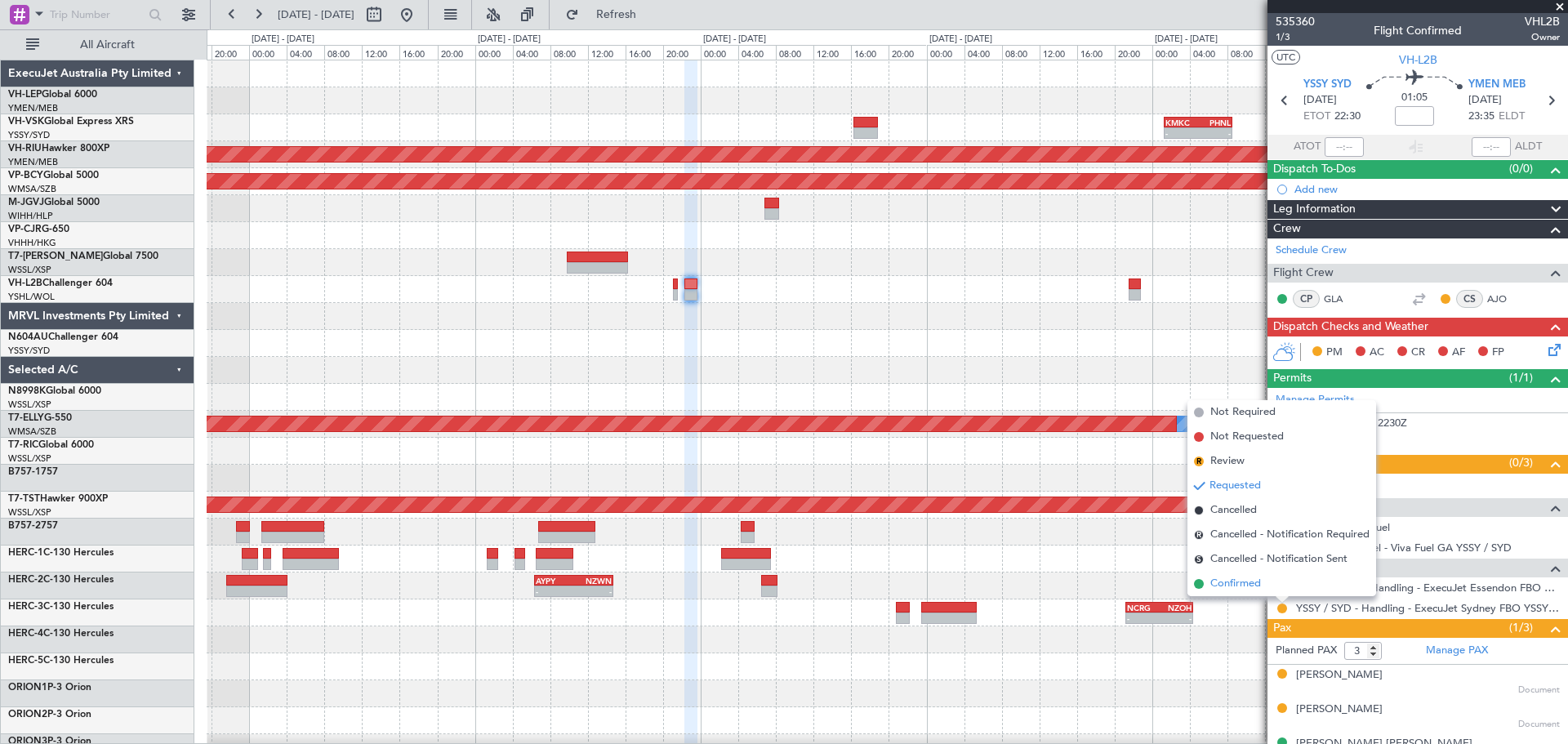
click at [1251, 584] on span "Confirmed" at bounding box center [1235, 583] width 51 height 16
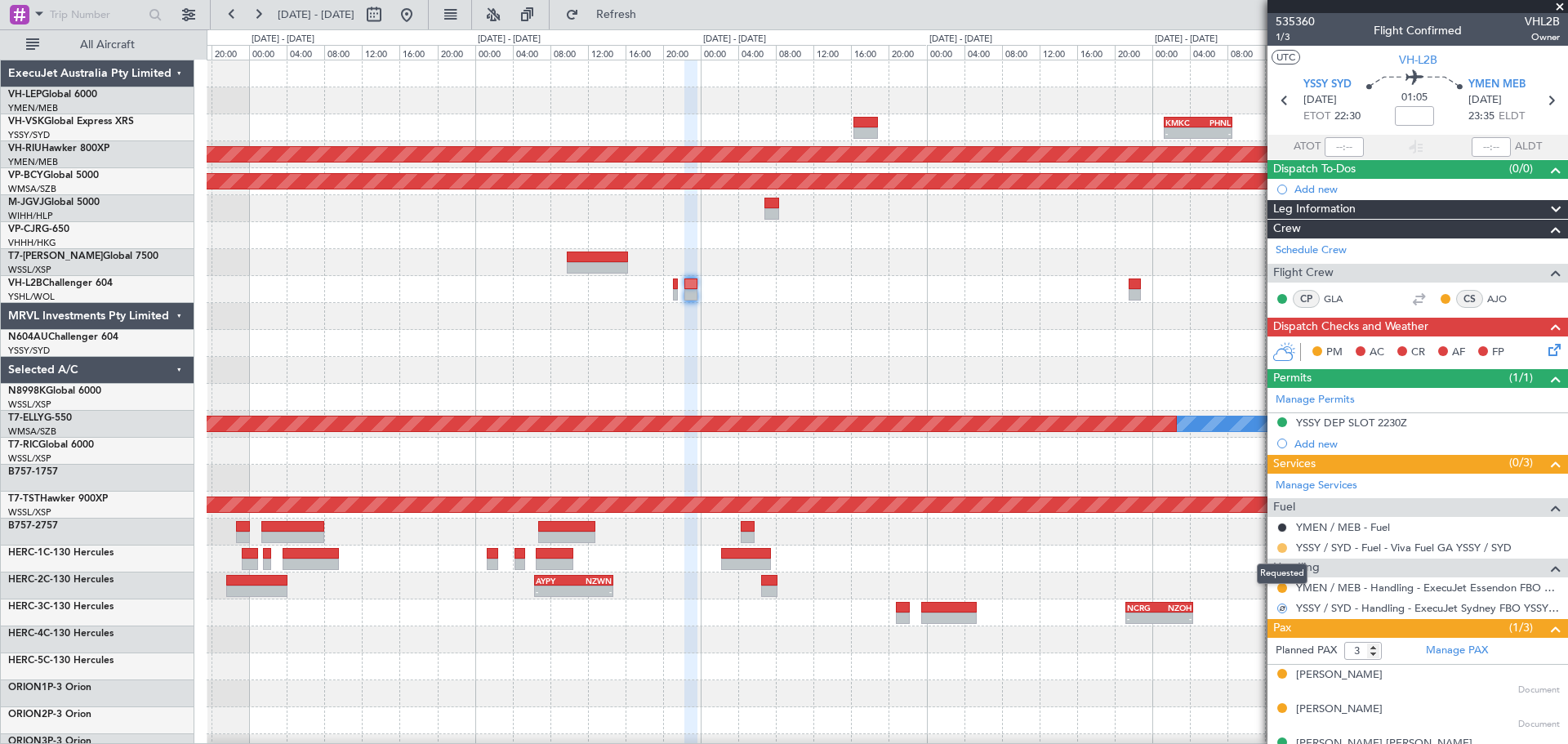
click at [1278, 547] on button at bounding box center [1283, 548] width 10 height 10
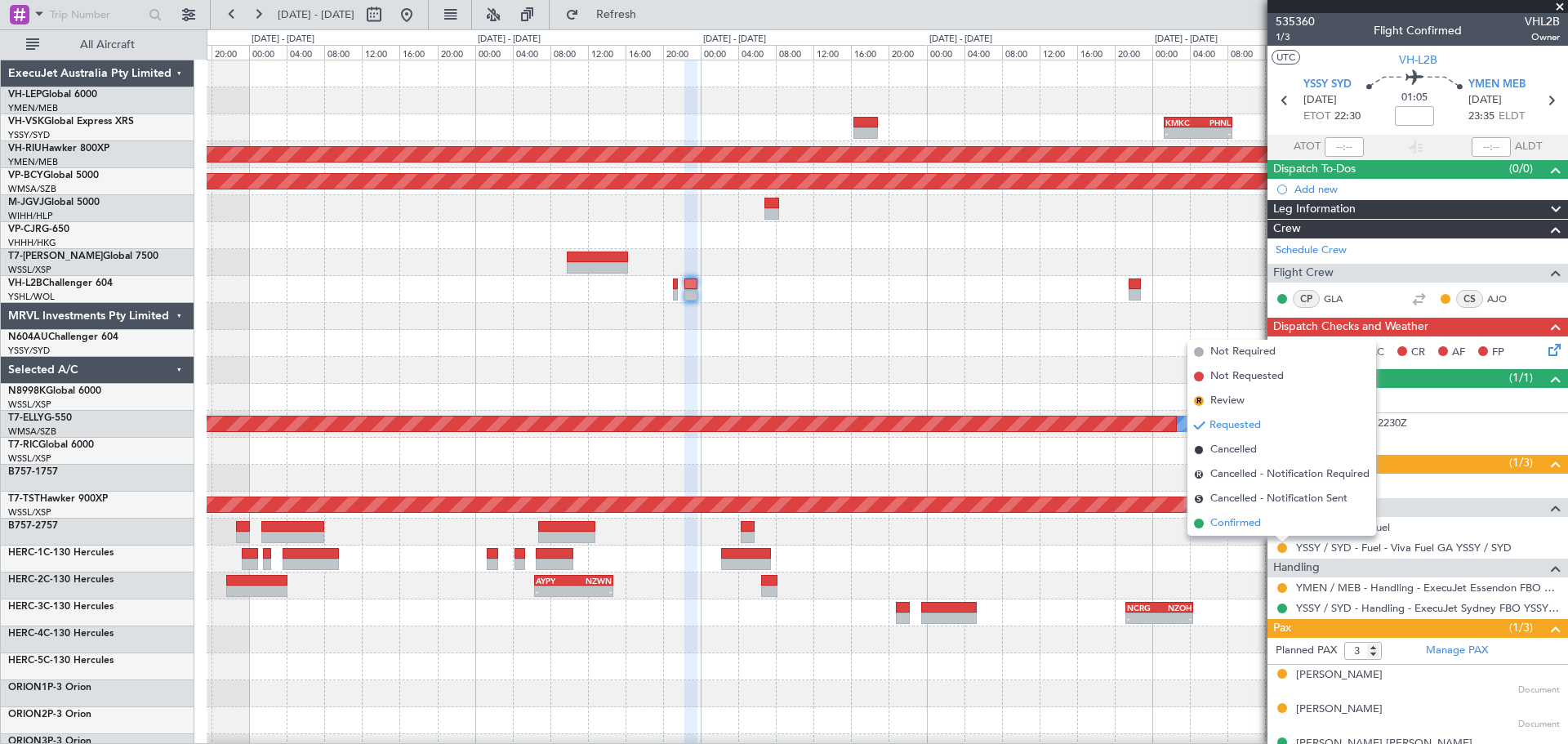
click at [1239, 528] on span "Confirmed" at bounding box center [1235, 523] width 51 height 16
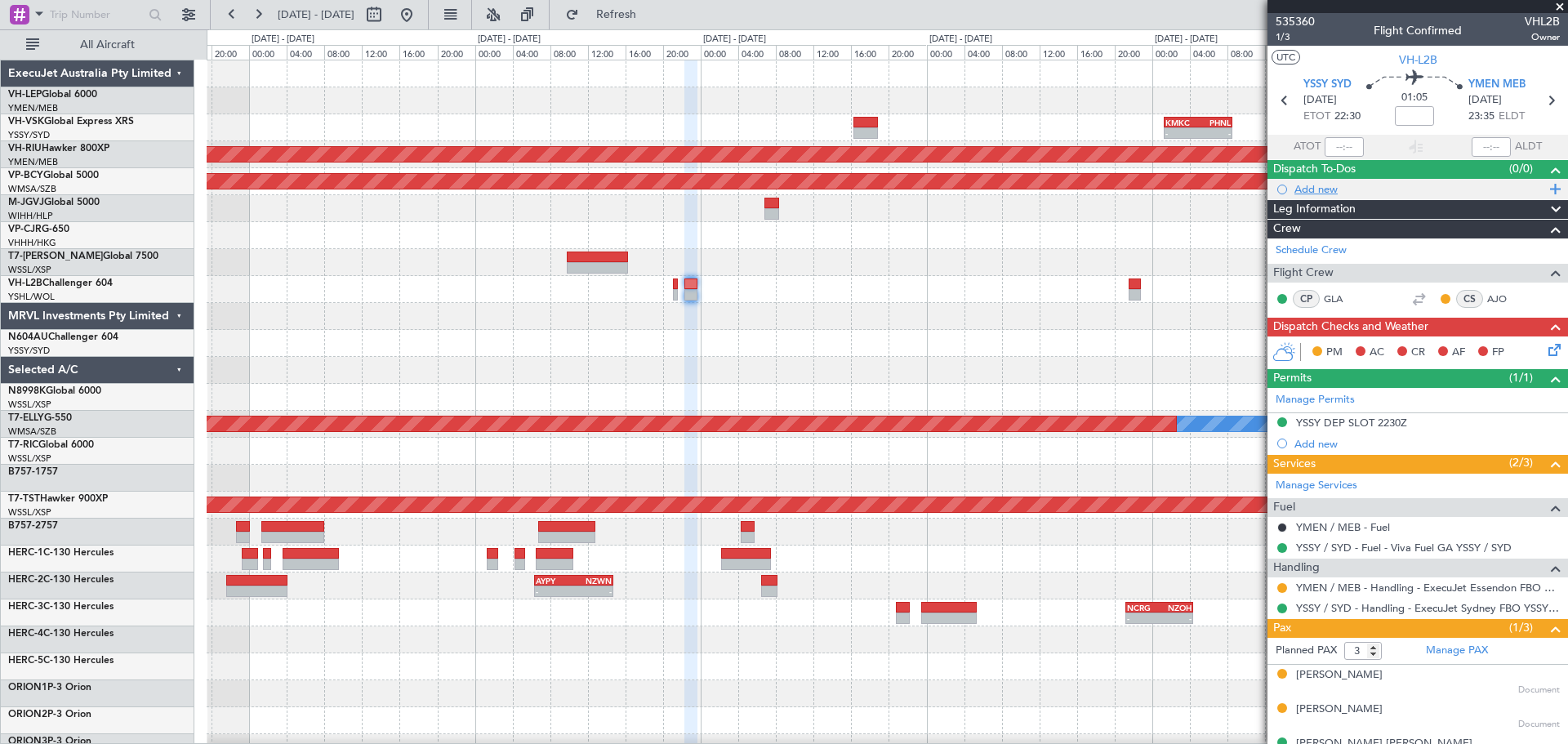
click at [1301, 189] on div "Add new" at bounding box center [1420, 189] width 251 height 13
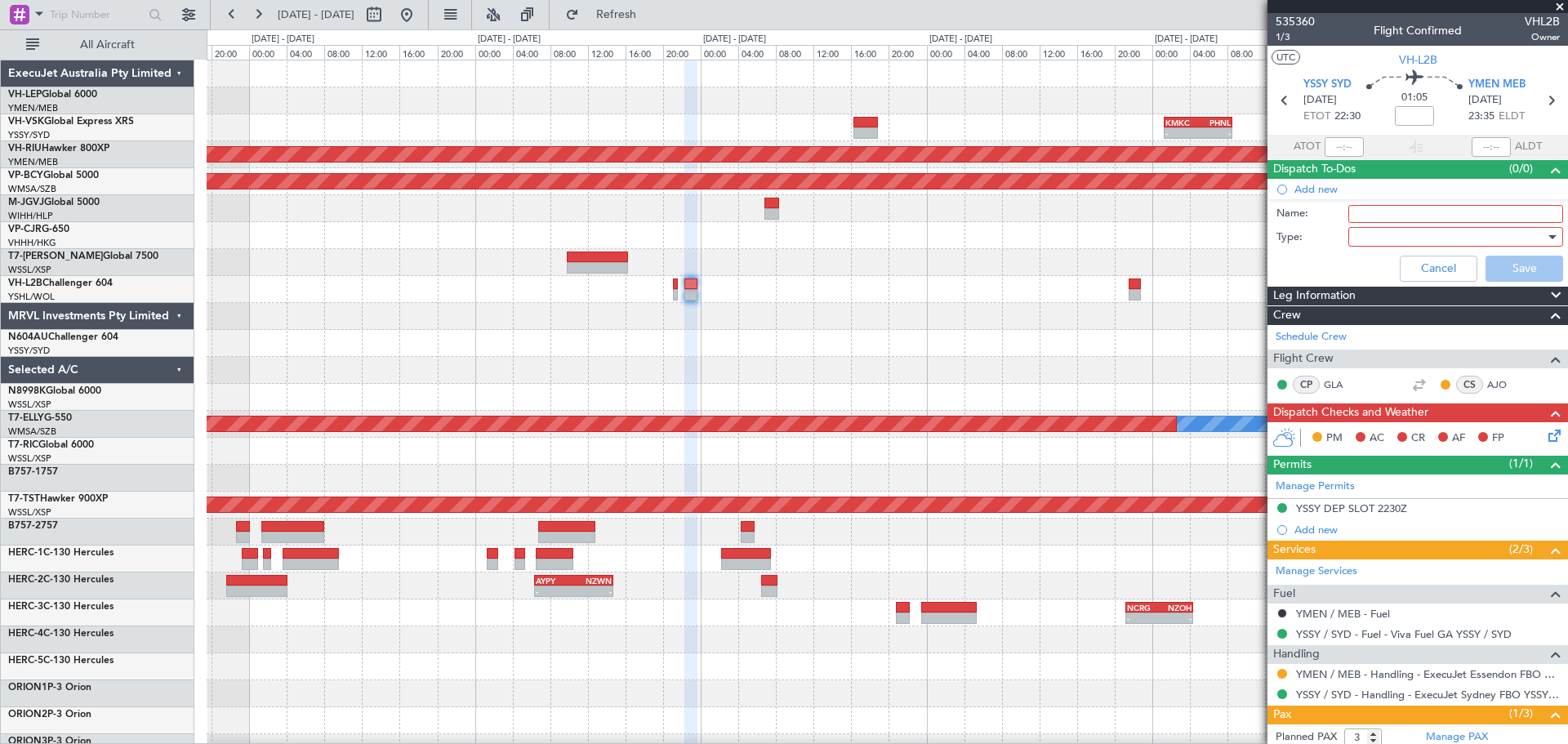
click at [1352, 214] on input "Name:" at bounding box center [1455, 213] width 215 height 18
type input "FUEL BOOKED 0745AM"
click at [1462, 236] on div at bounding box center [1450, 236] width 190 height 24
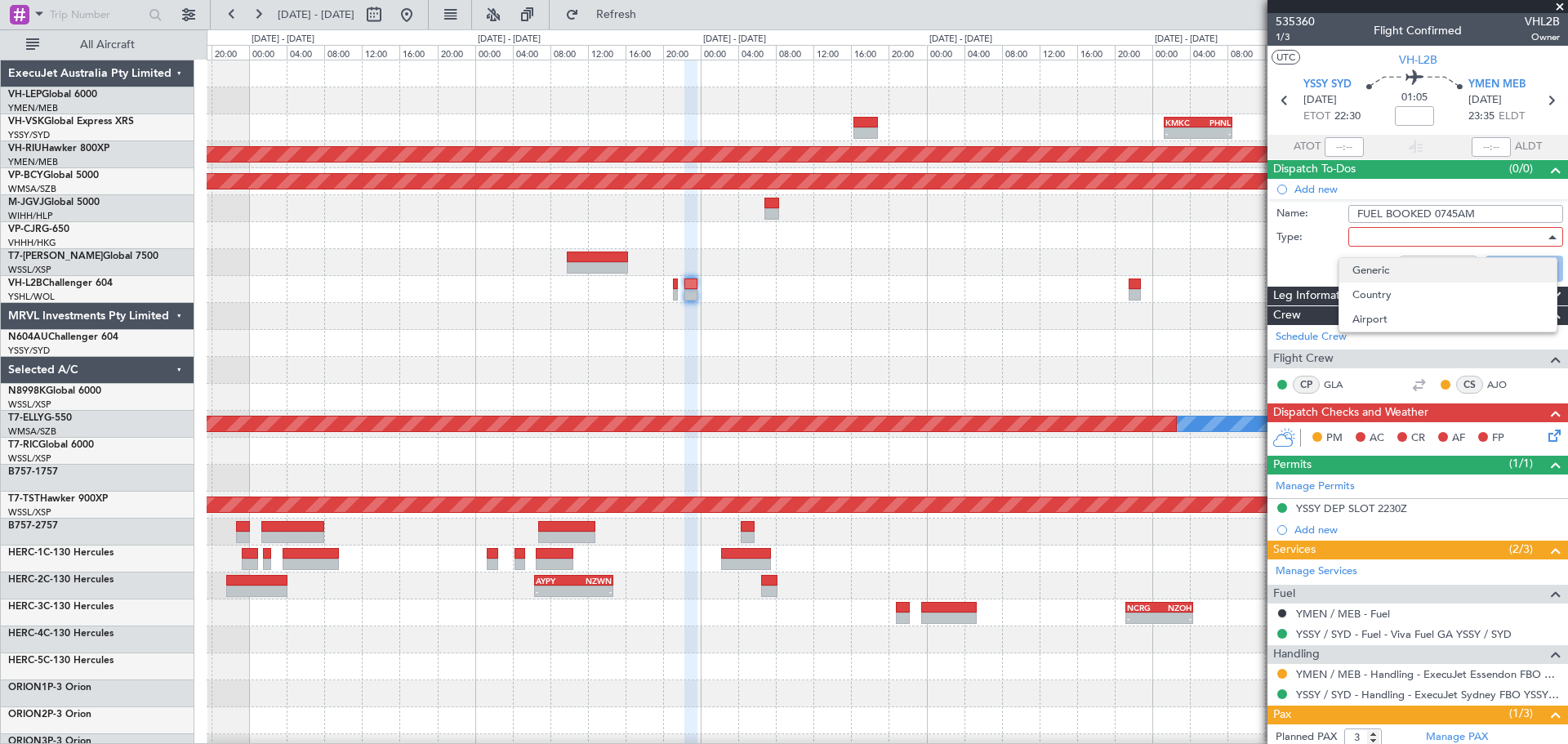
click at [1432, 273] on span "Generic" at bounding box center [1448, 270] width 191 height 24
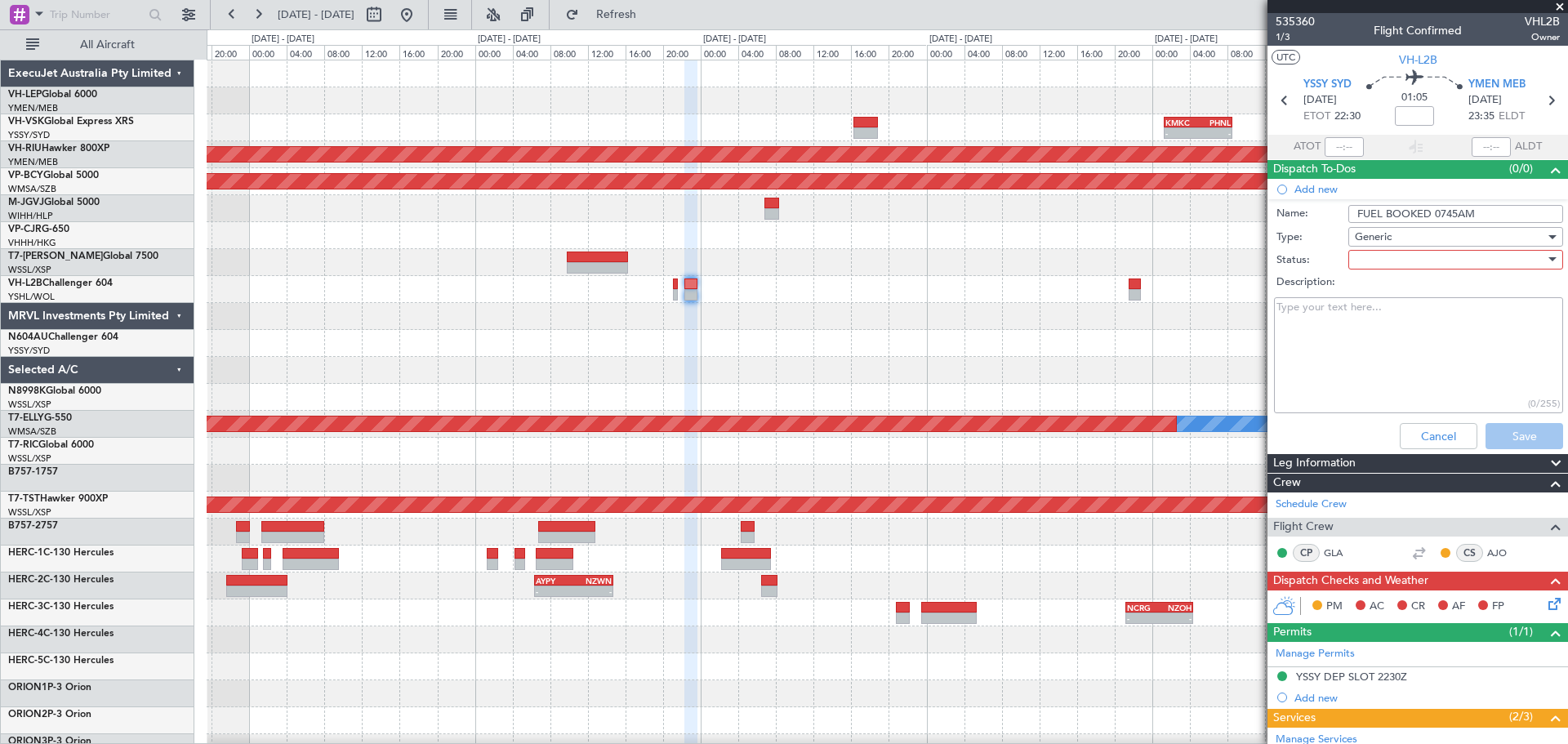
click at [1428, 260] on div at bounding box center [1450, 259] width 190 height 24
click at [1400, 323] on span "In Progress" at bounding box center [1448, 316] width 191 height 24
click at [1489, 431] on button "Save" at bounding box center [1524, 435] width 77 height 26
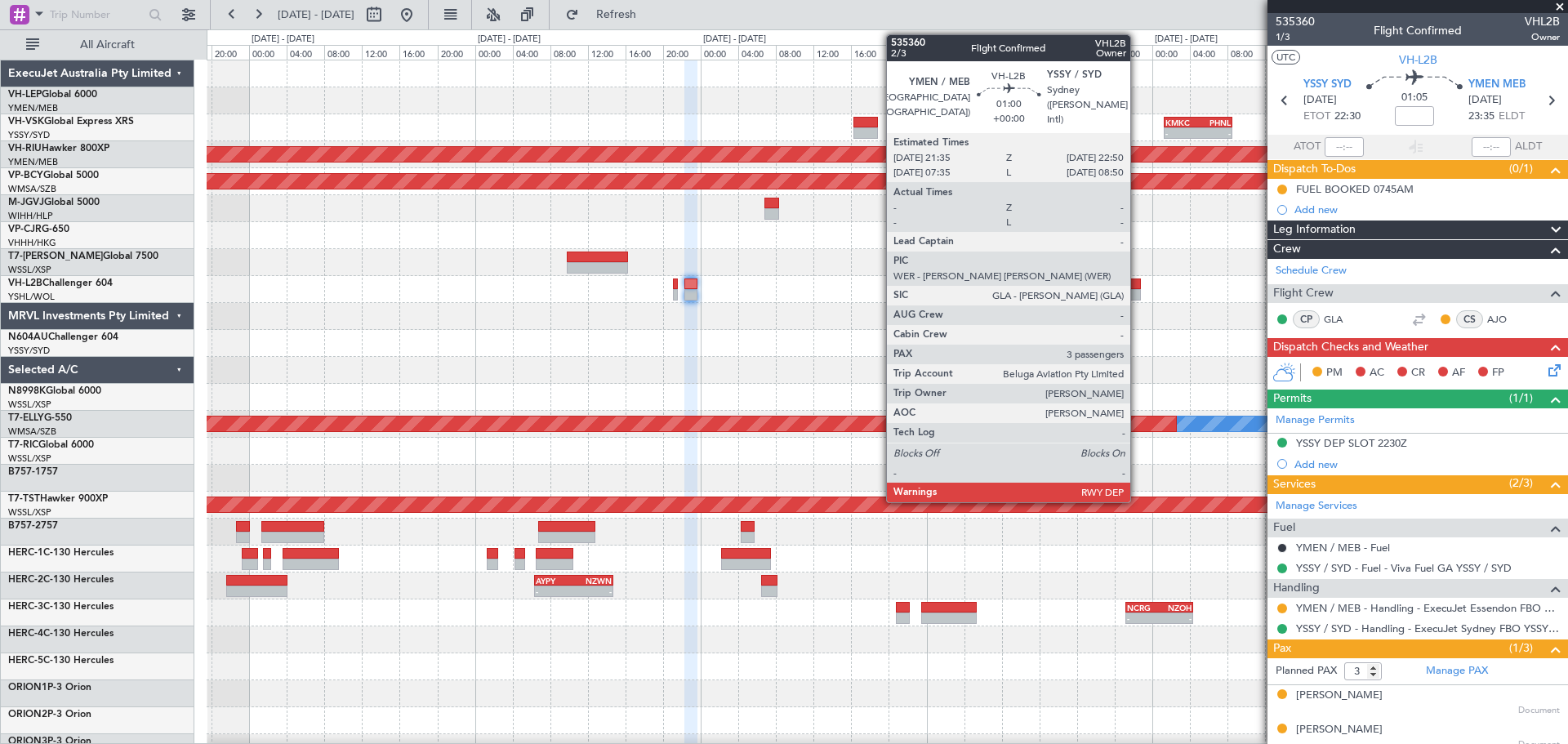
click at [1138, 286] on div at bounding box center [1134, 284] width 13 height 12
